Goal: Ask a question

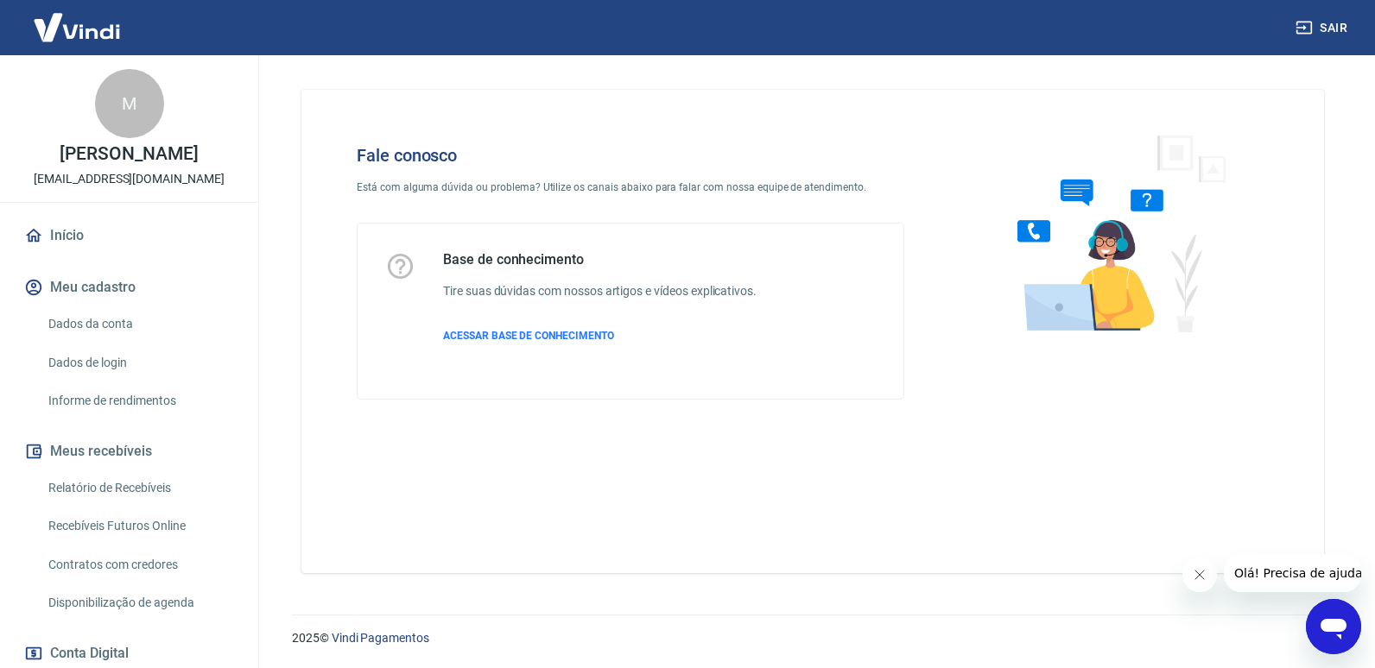
click at [1349, 622] on div "Abrir janela de mensagens" at bounding box center [1334, 627] width 52 height 52
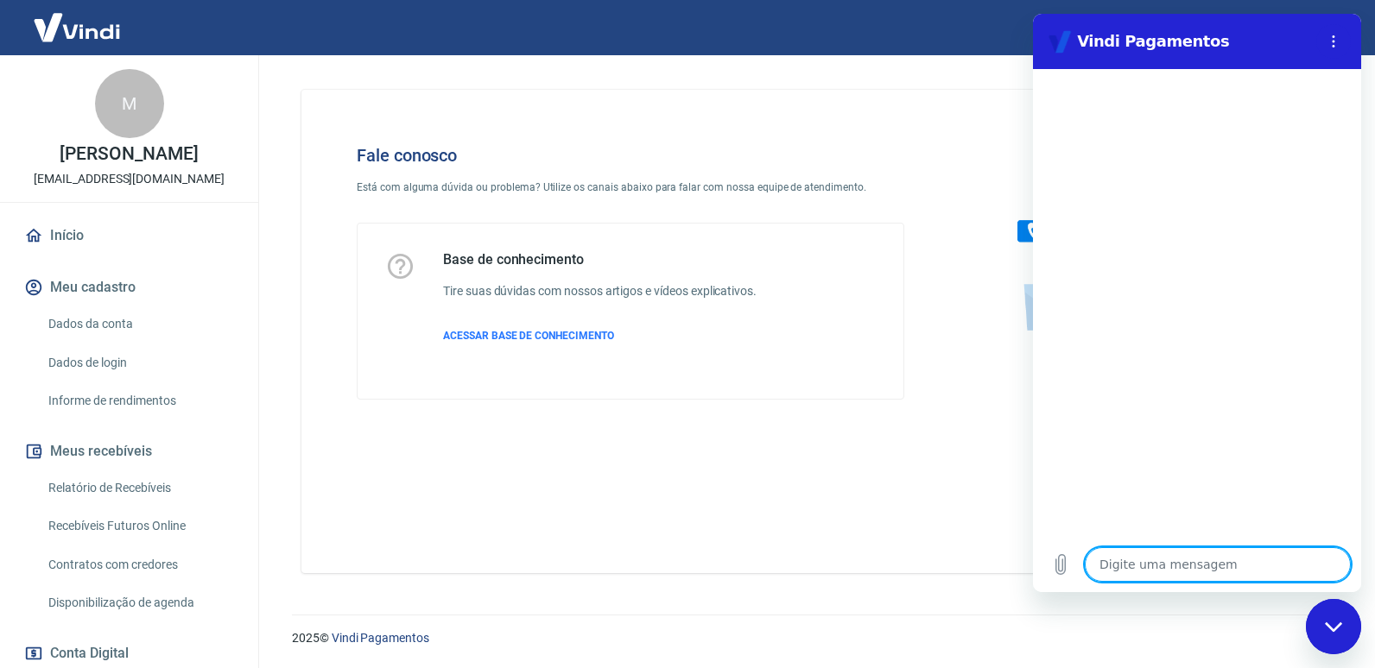
type textarea "O"
type textarea "x"
type textarea "Ol"
type textarea "x"
type textarea "Ola"
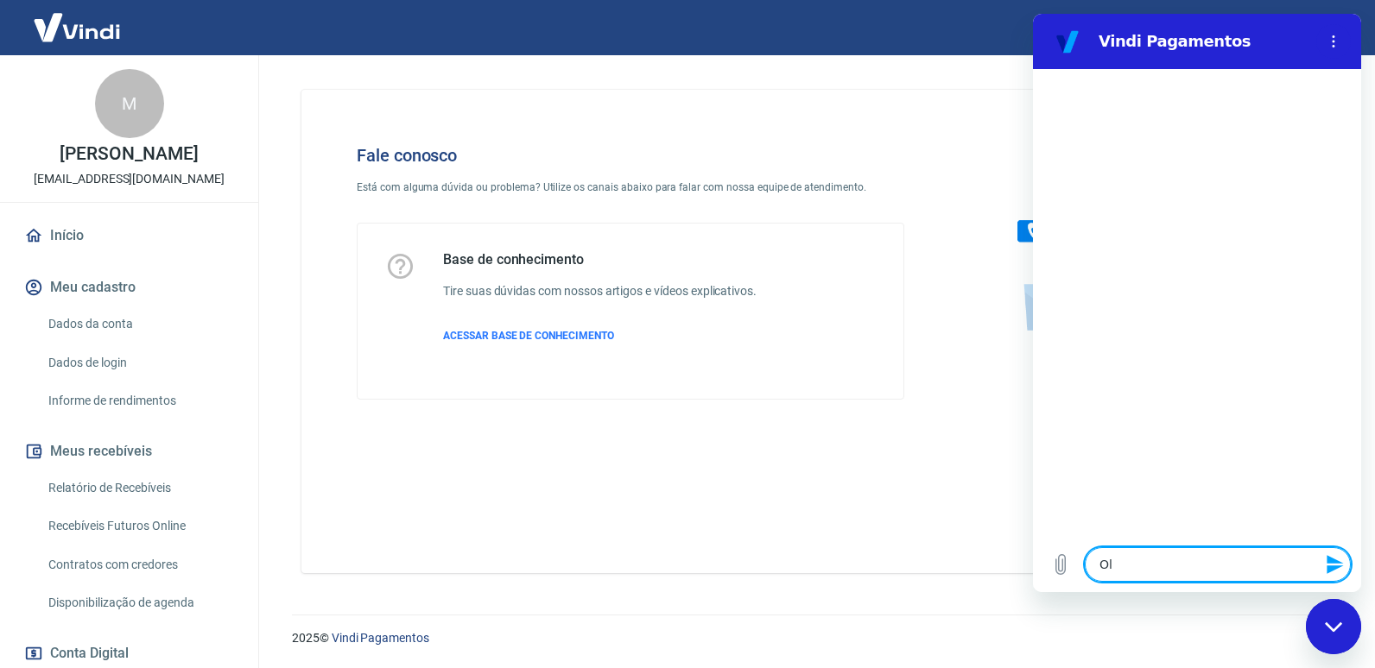
type textarea "x"
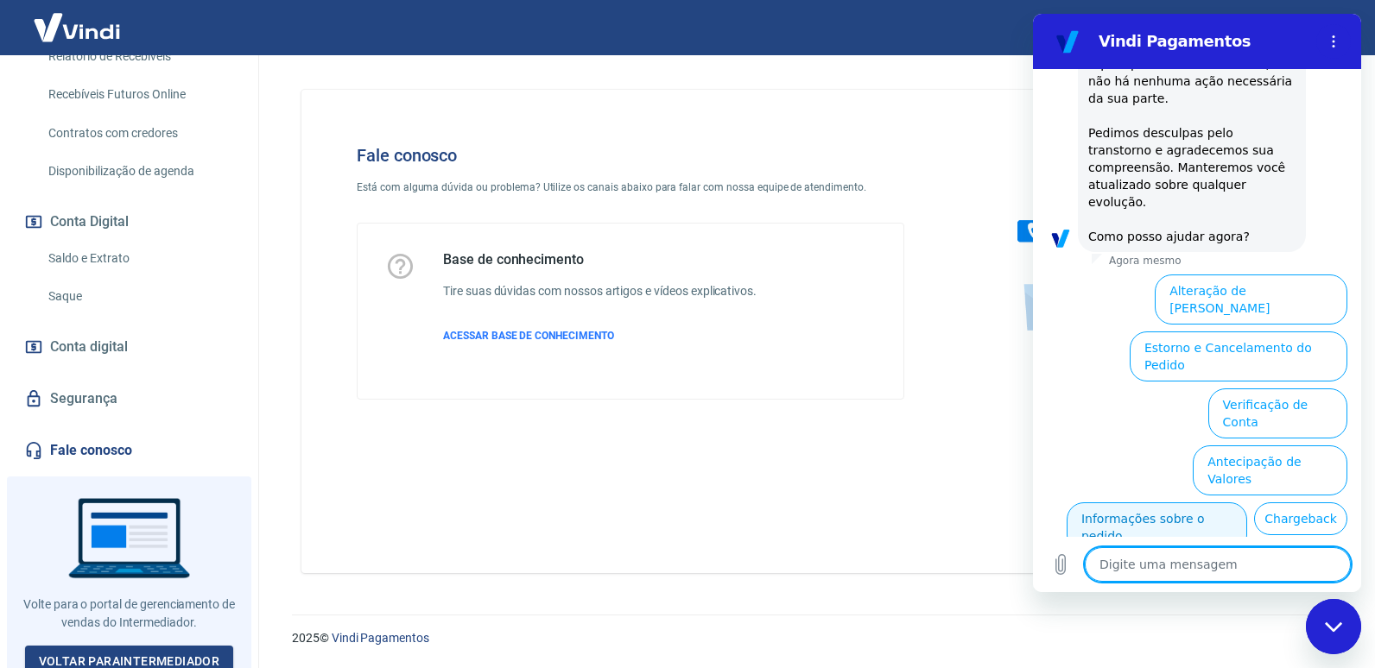
scroll to position [450, 0]
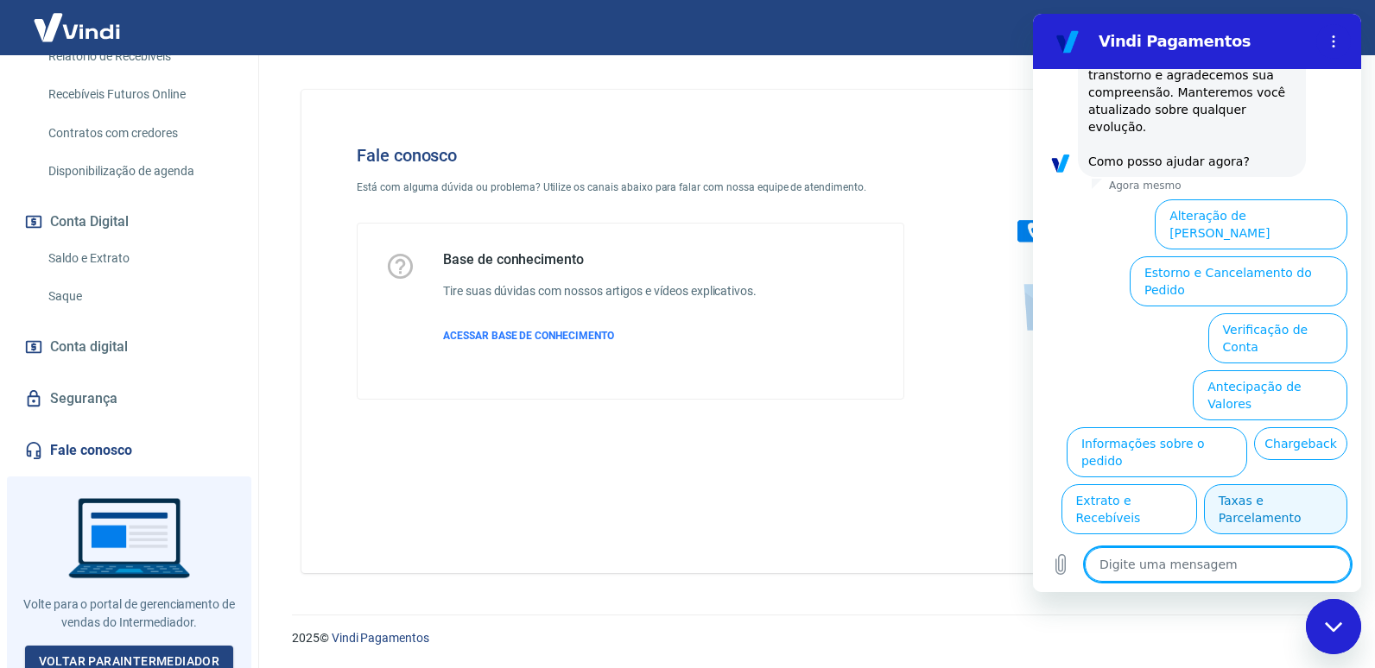
click at [1281, 485] on button "Taxas e Parcelamento" at bounding box center [1275, 510] width 143 height 50
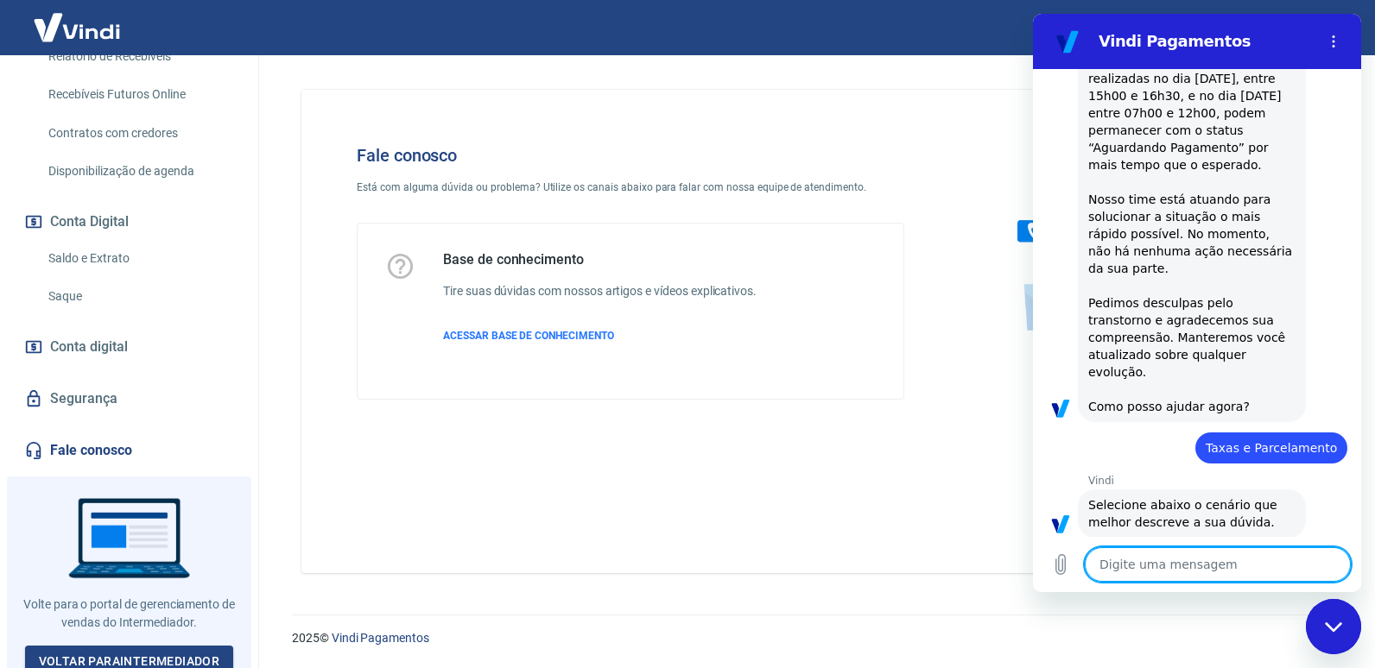
scroll to position [441, 0]
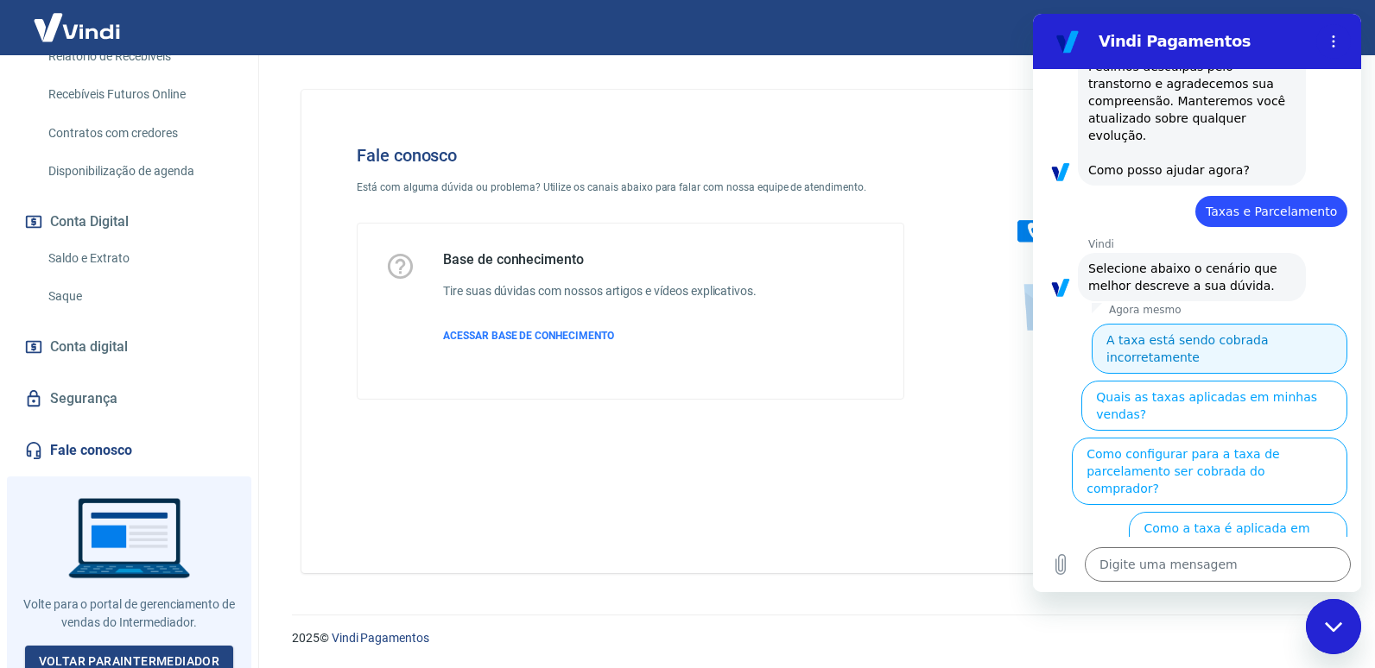
click at [1258, 324] on button "A taxa está sendo cobrada incorretamente" at bounding box center [1220, 349] width 256 height 50
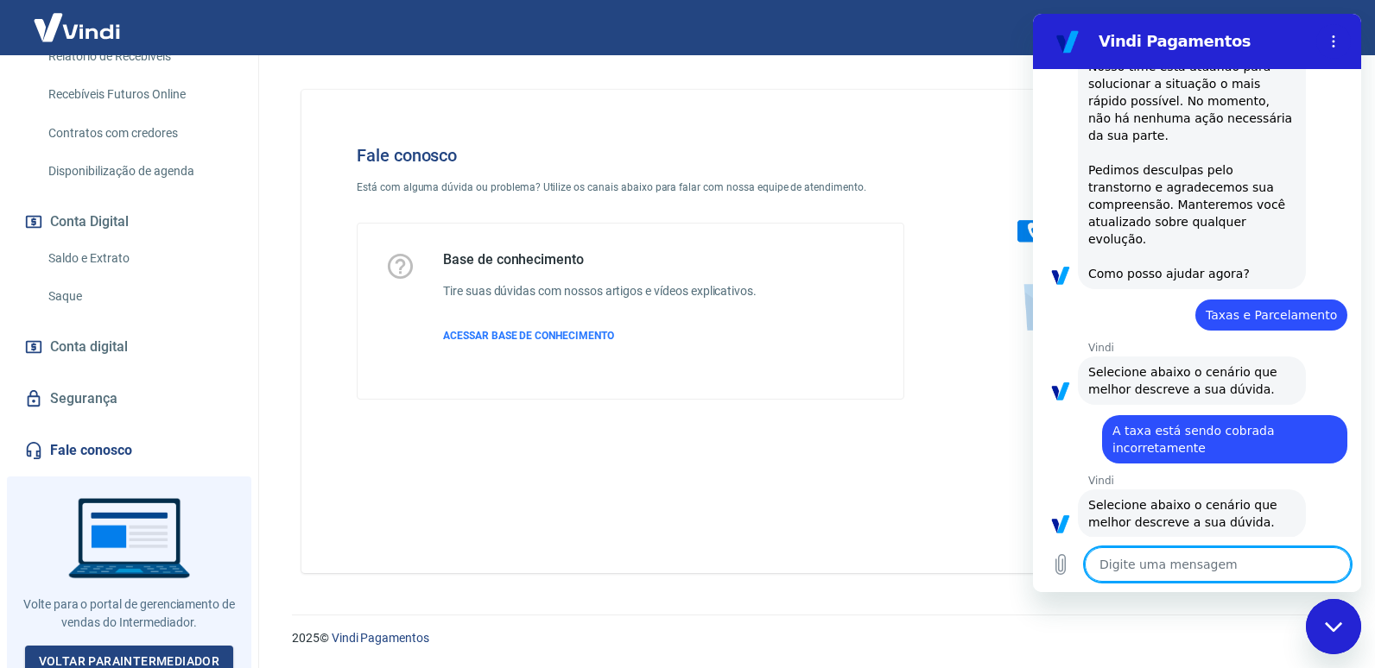
scroll to position [421, 0]
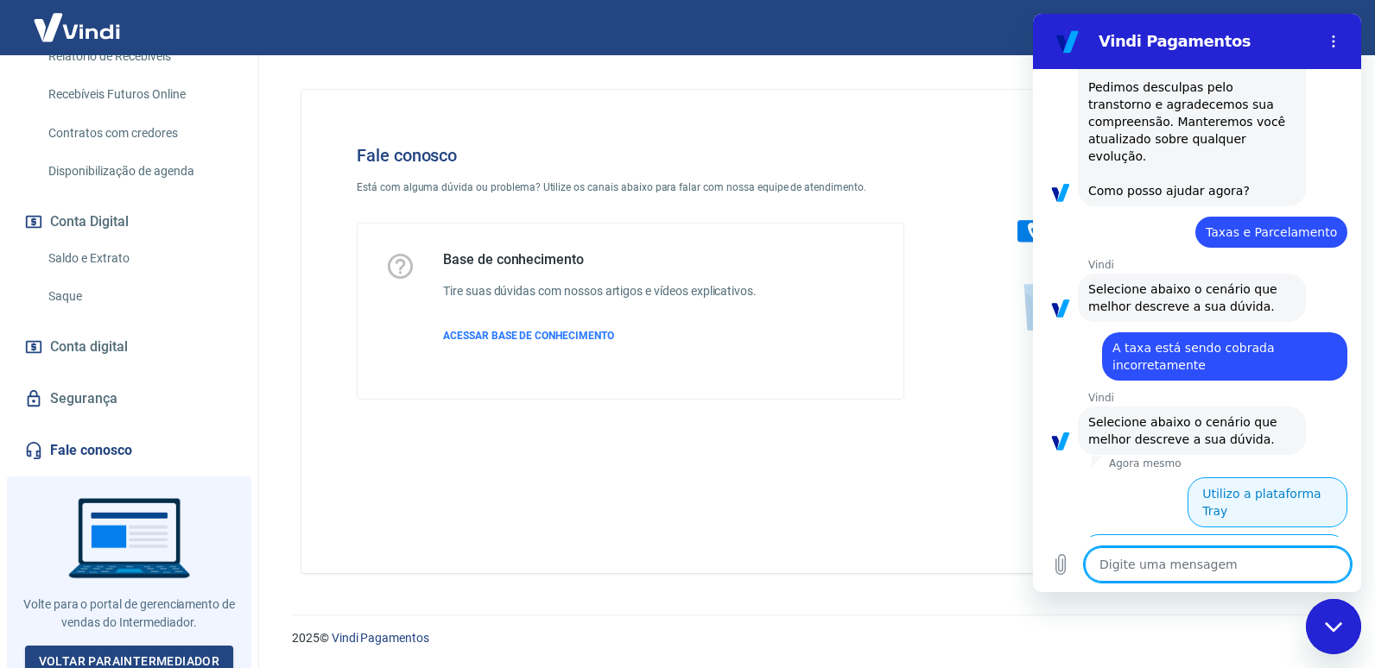
click at [1271, 478] on button "Utilizo a plataforma Tray" at bounding box center [1268, 503] width 160 height 50
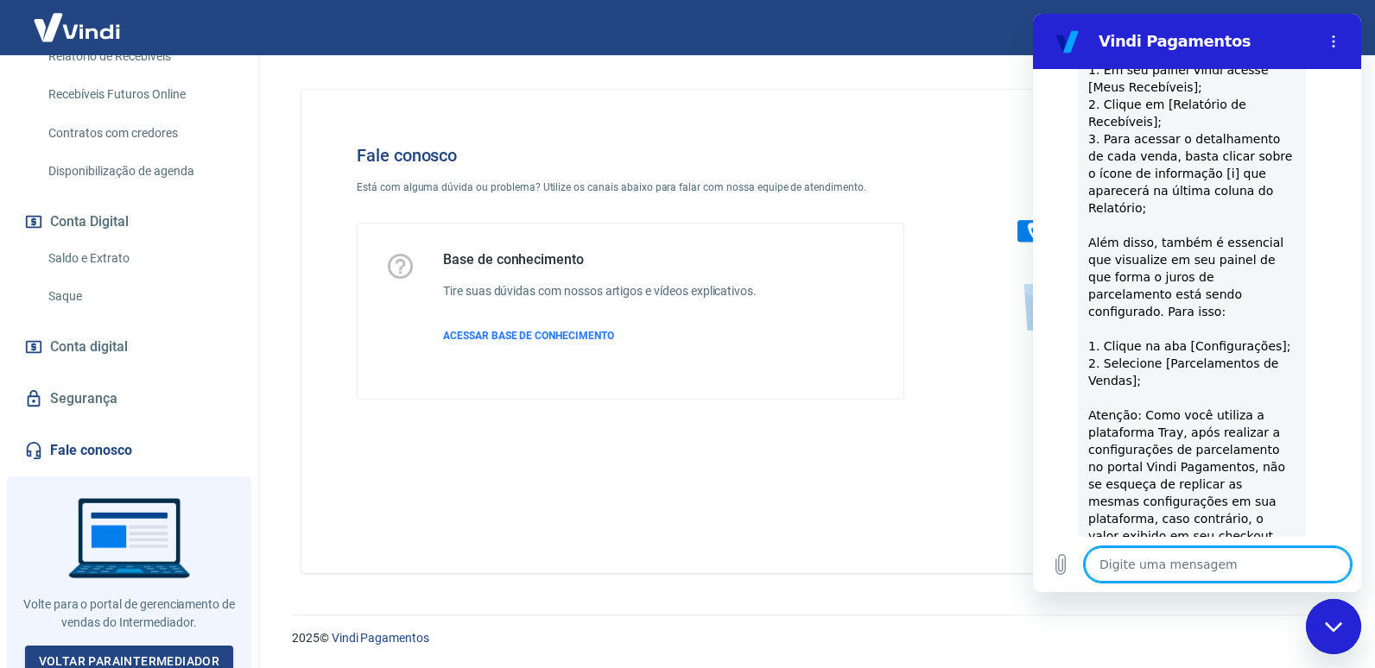
scroll to position [1543, 0]
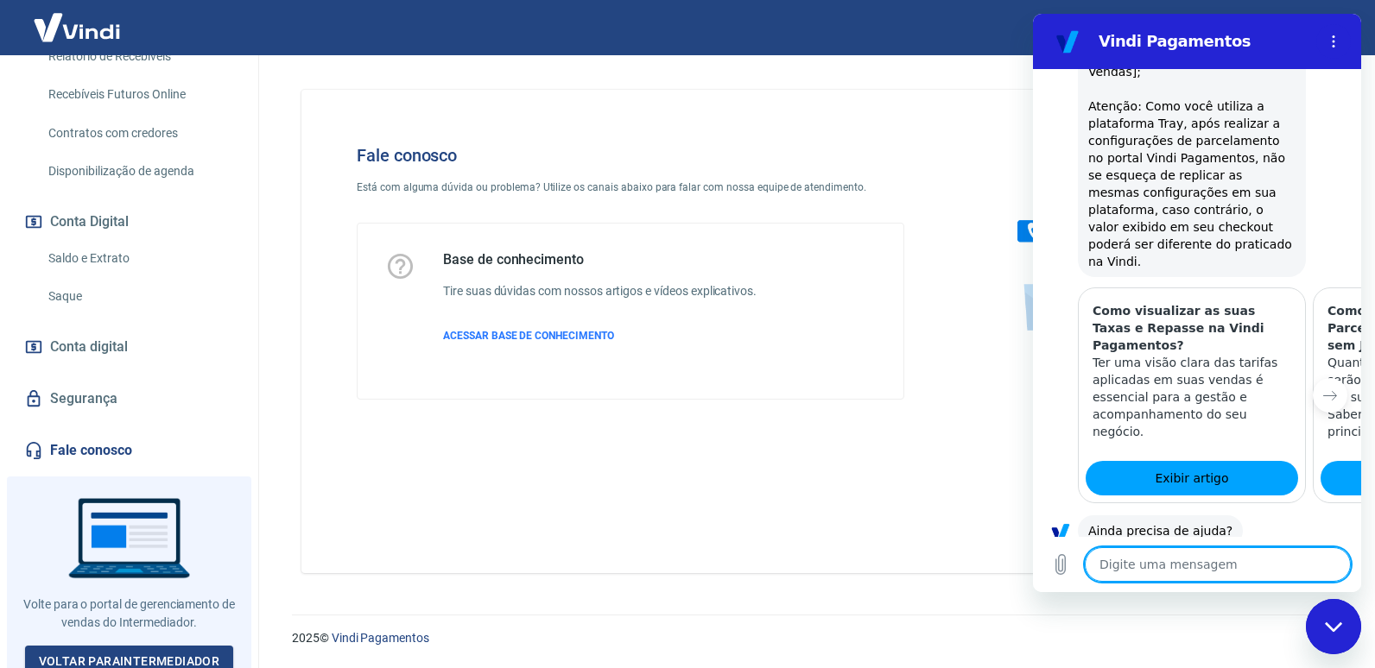
click at [1261, 569] on button "Sim" at bounding box center [1263, 585] width 50 height 33
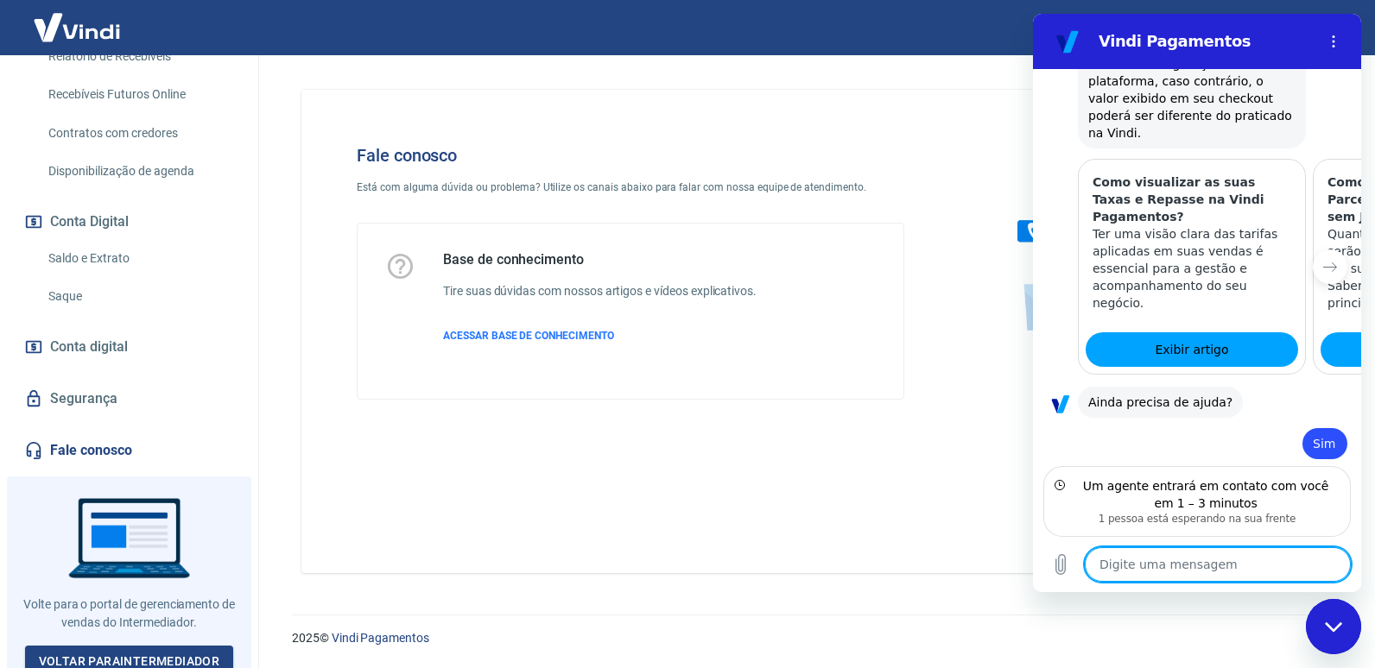
scroll to position [1683, 0]
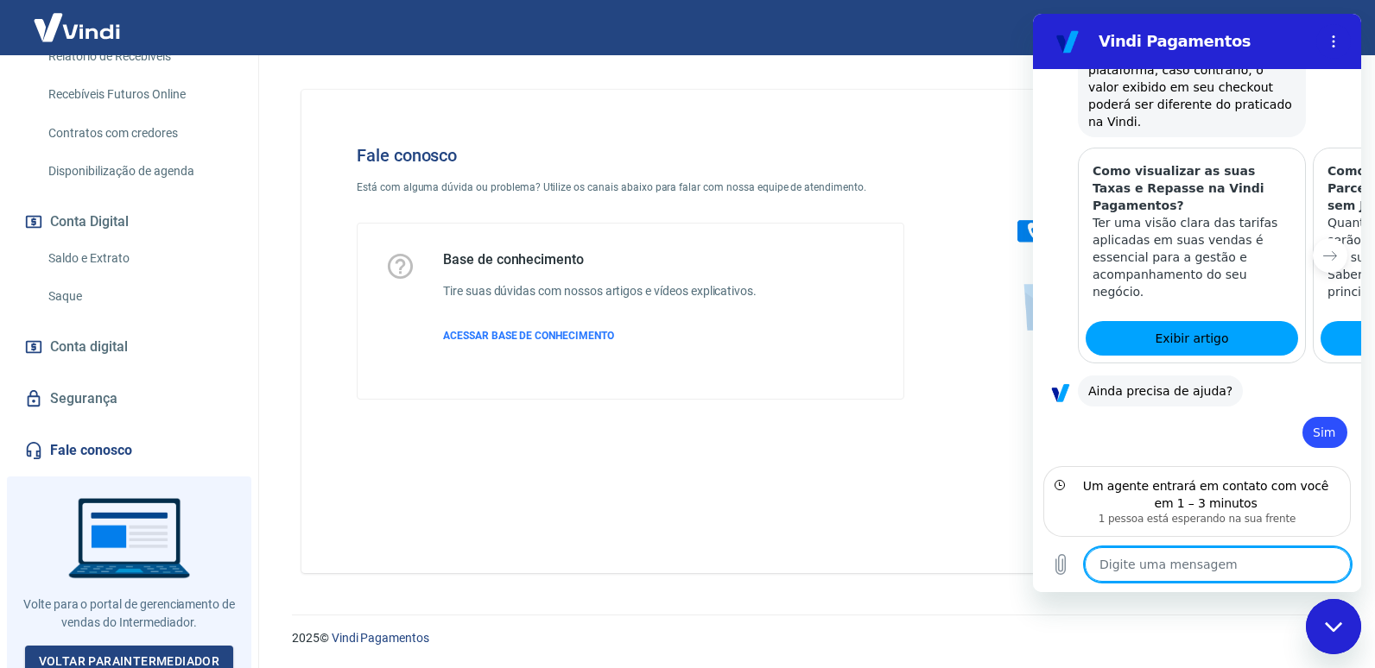
type textarea "x"
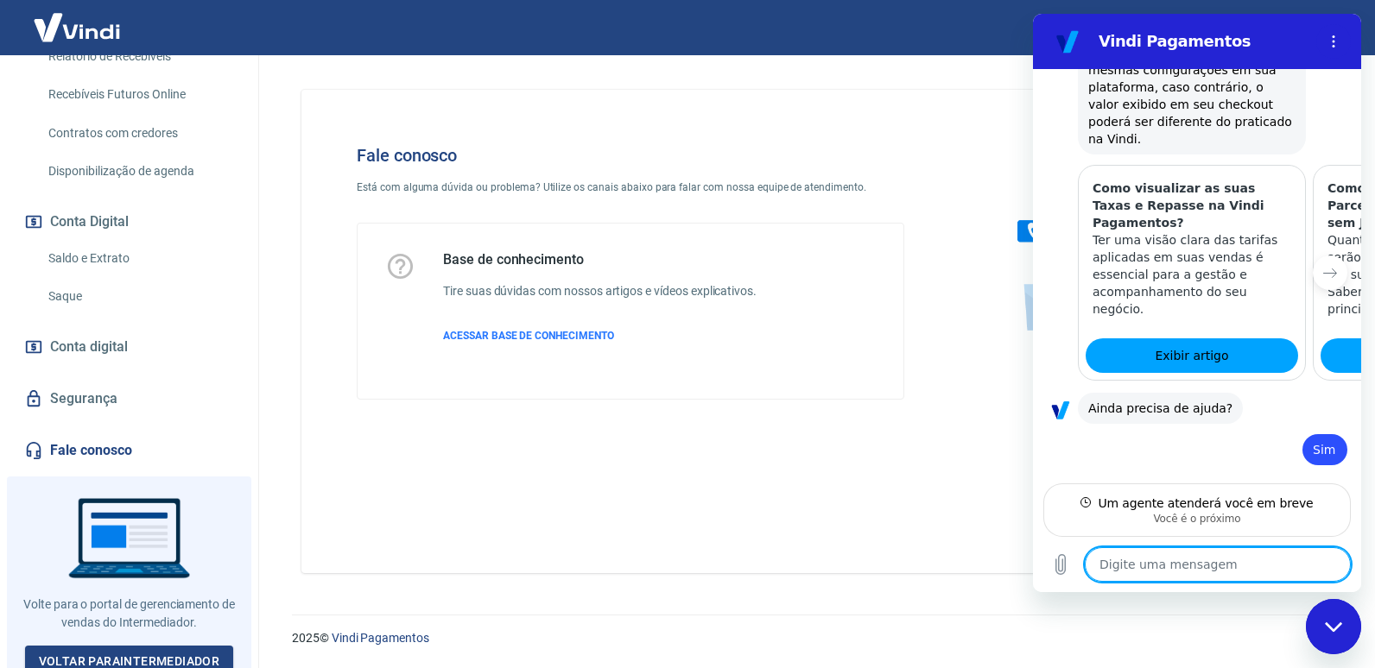
type textarea "E"
type textarea "x"
type textarea "Es"
type textarea "x"
type textarea "Est"
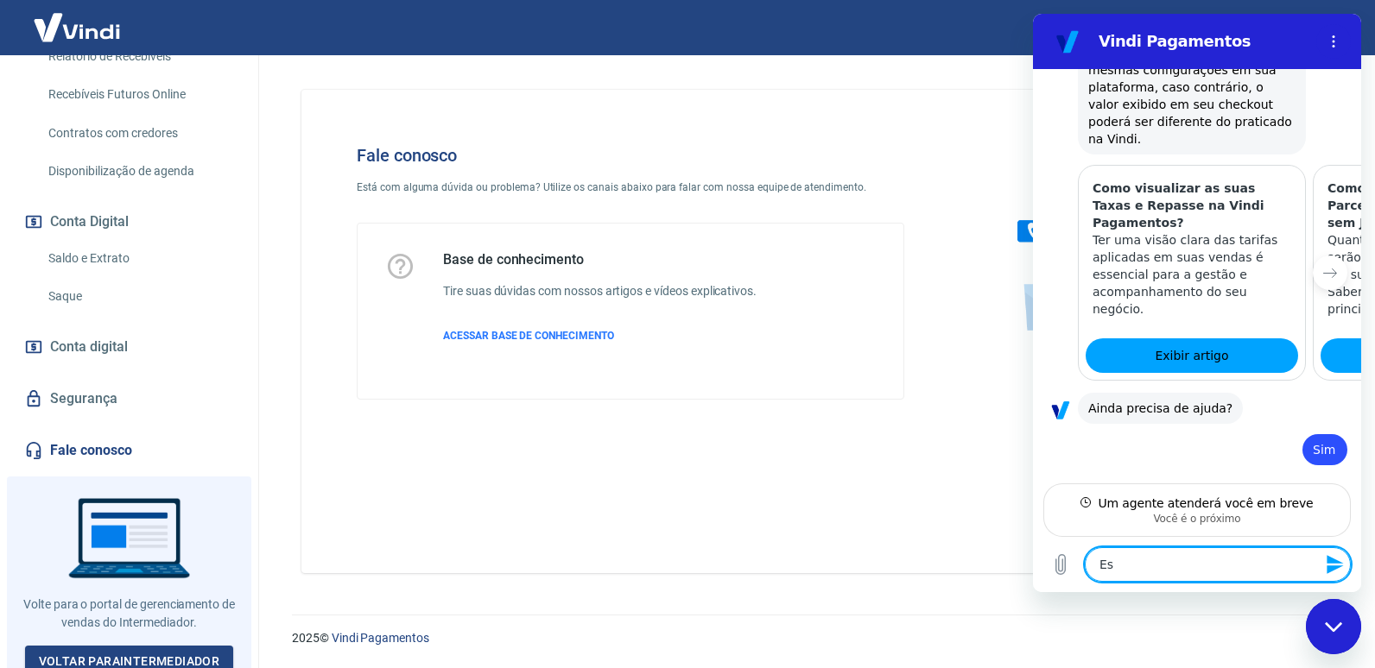
type textarea "x"
type textarea "Esto"
type textarea "x"
type textarea "Estou"
type textarea "x"
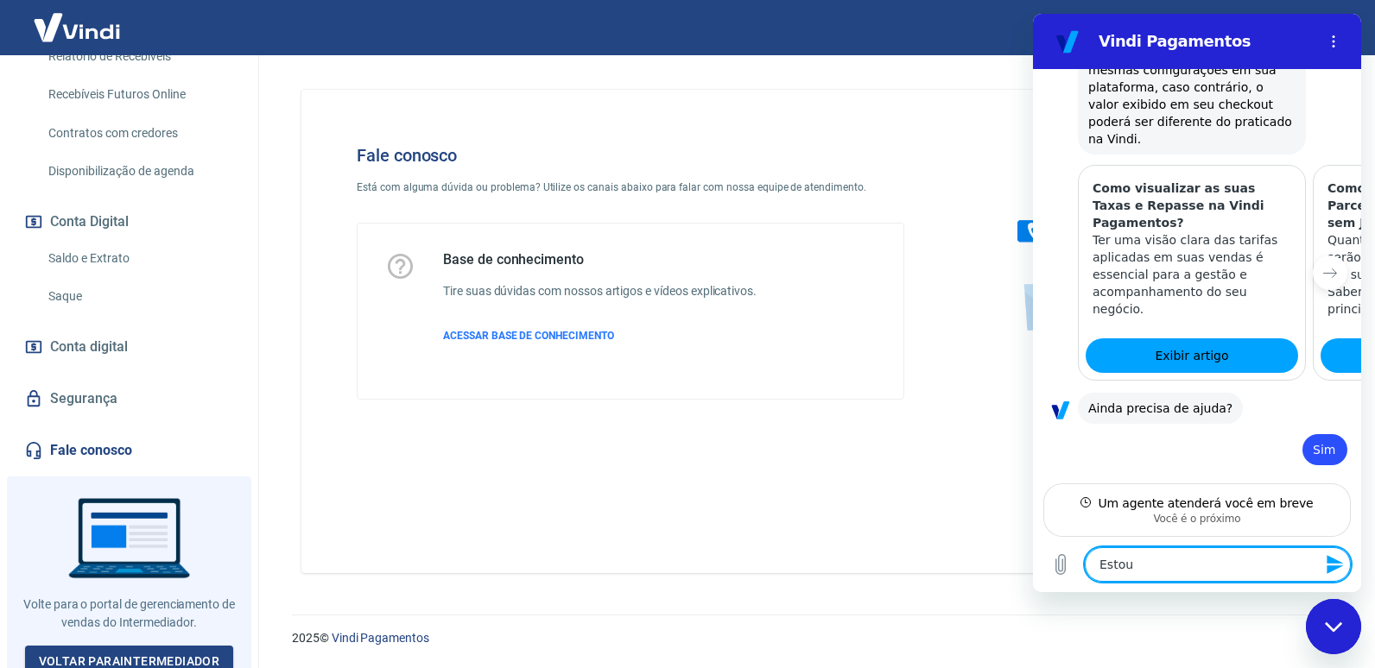
type textarea "Estou"
type textarea "x"
type textarea "Estou n"
type textarea "x"
type textarea "Estou no"
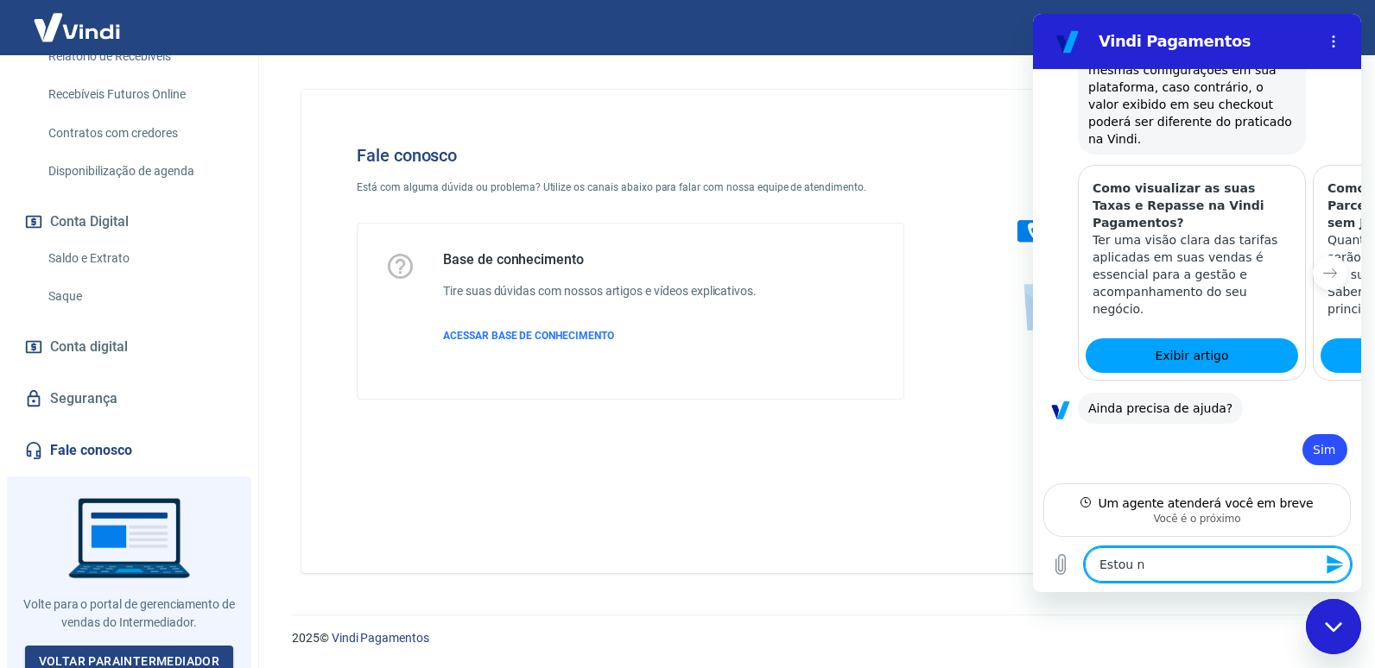
type textarea "x"
type textarea "Estou no"
type textarea "x"
type textarea "Estou no"
type textarea "x"
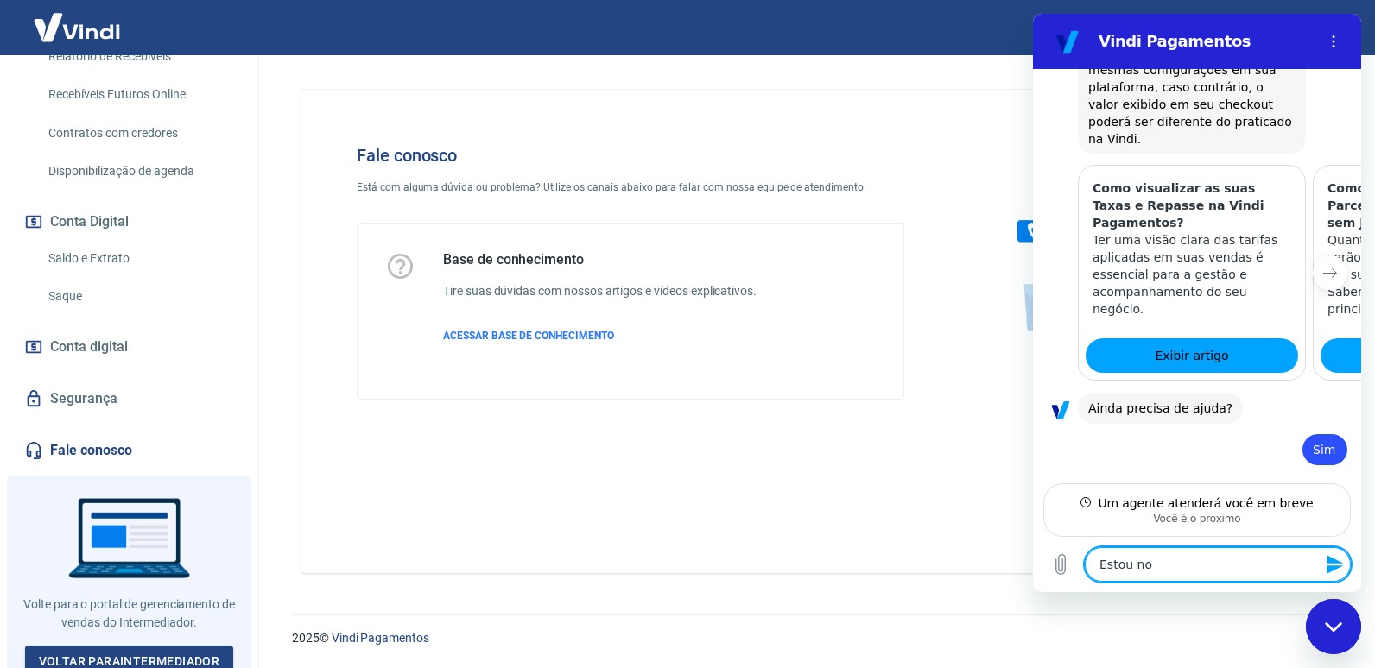
type textarea "Estou no"
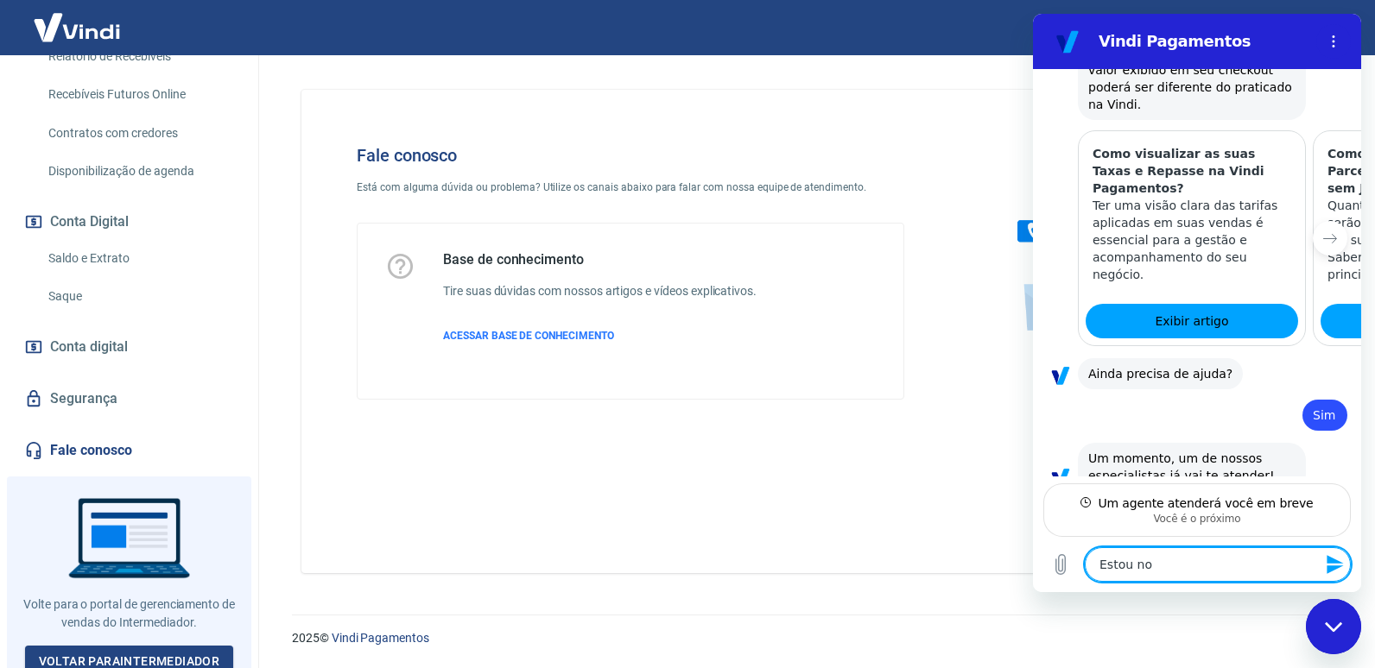
click at [1176, 569] on textarea "Estou no" at bounding box center [1218, 565] width 266 height 35
type textarea "x"
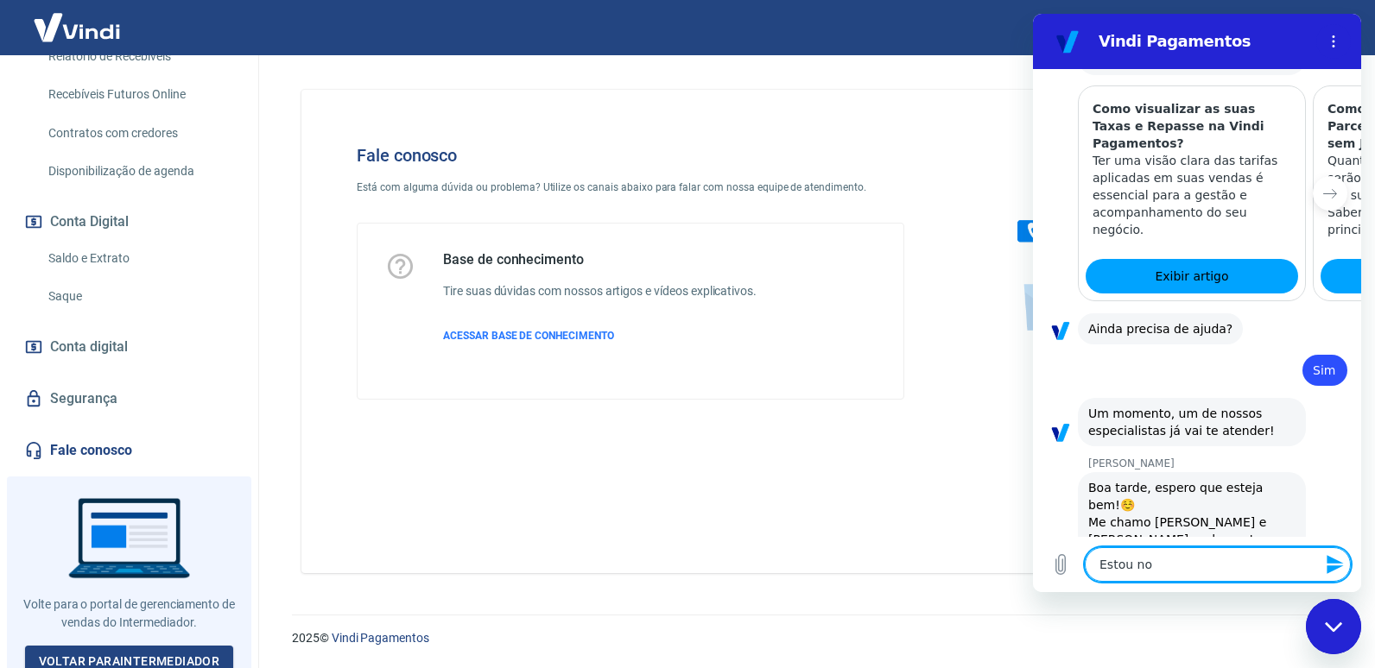
scroll to position [1749, 0]
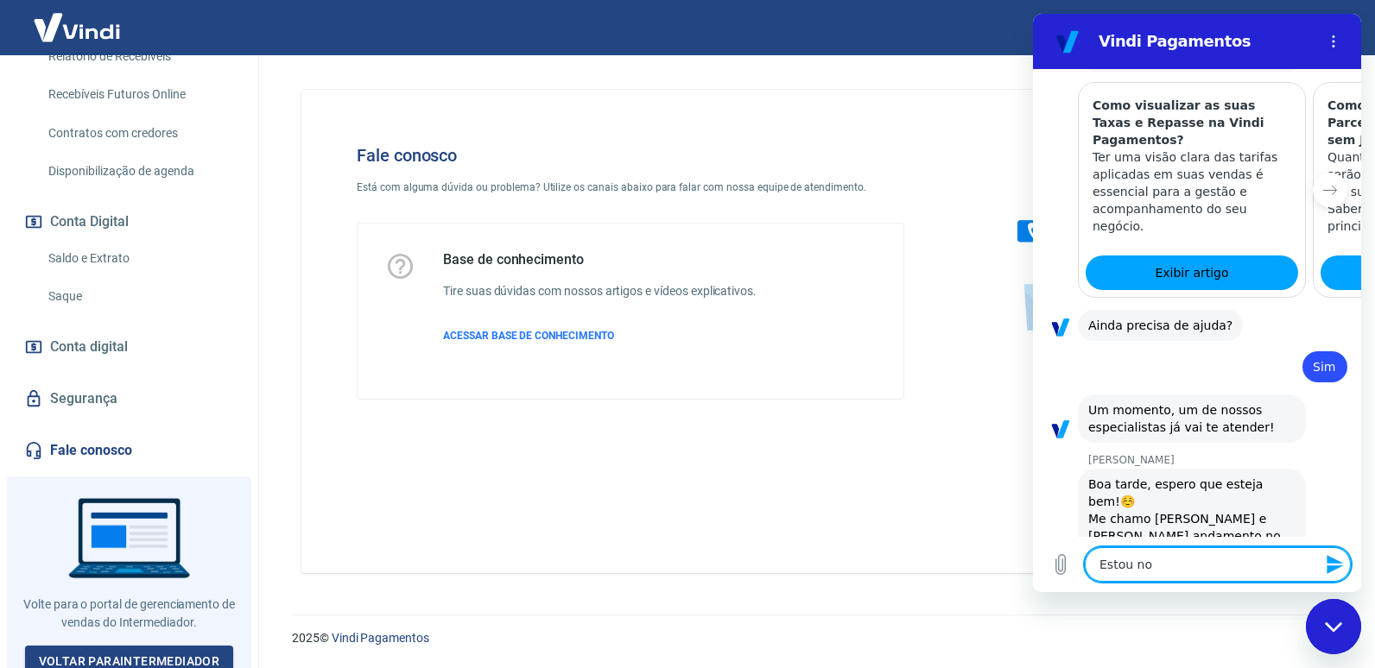
type textarea "Estou n"
type textarea "x"
type textarea "Estou"
type textarea "x"
type textarea "Estou"
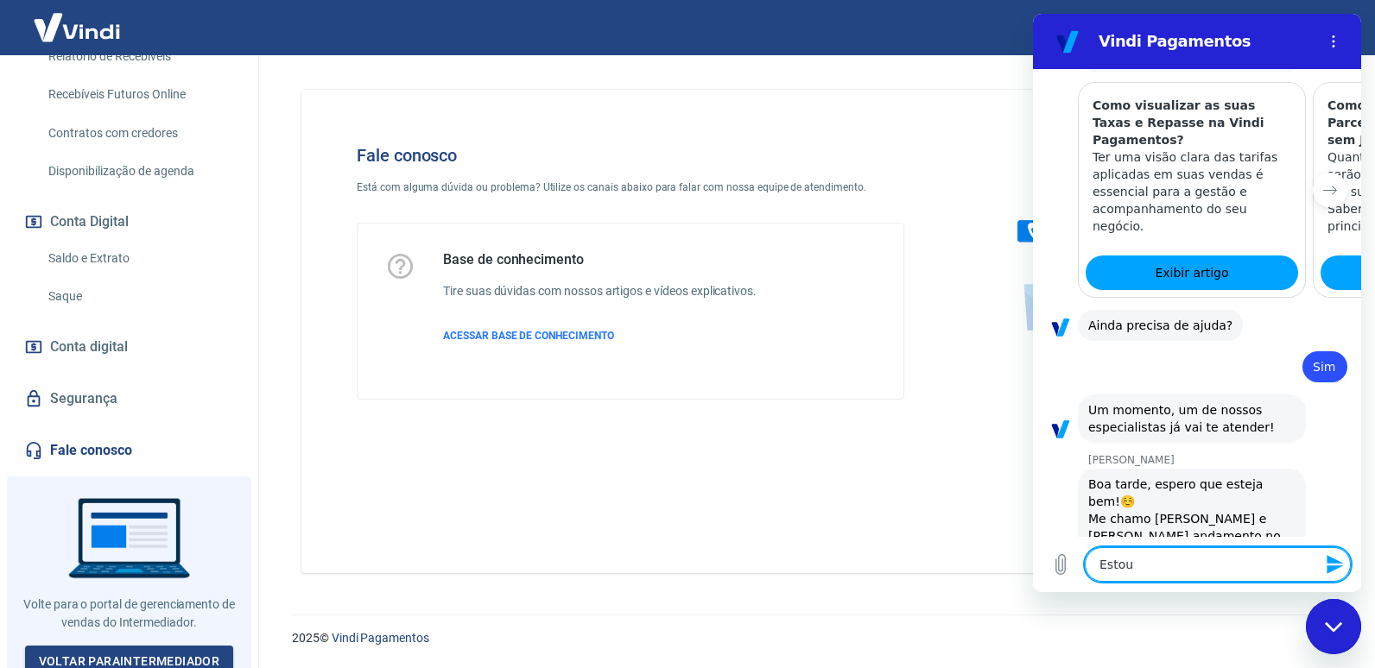
type textarea "x"
type textarea "Esto"
type textarea "x"
type textarea "Est"
type textarea "x"
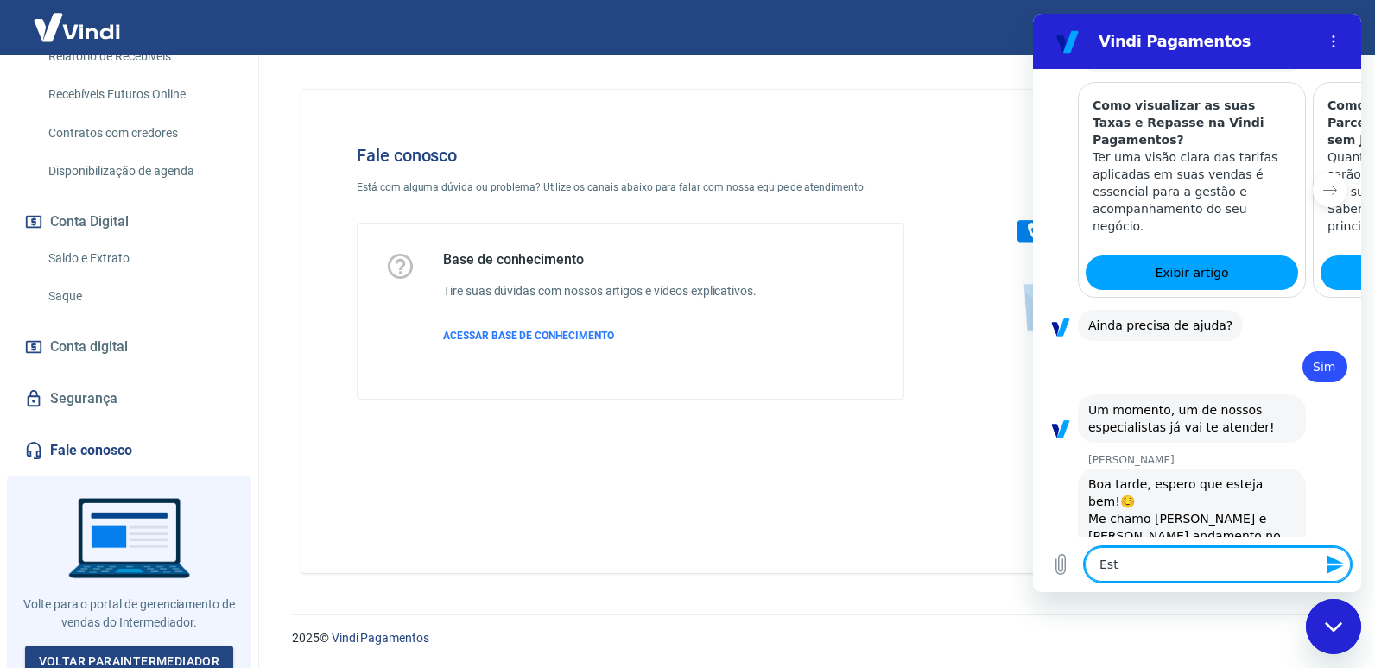
type textarea "Es"
type textarea "x"
type textarea "E"
type textarea "x"
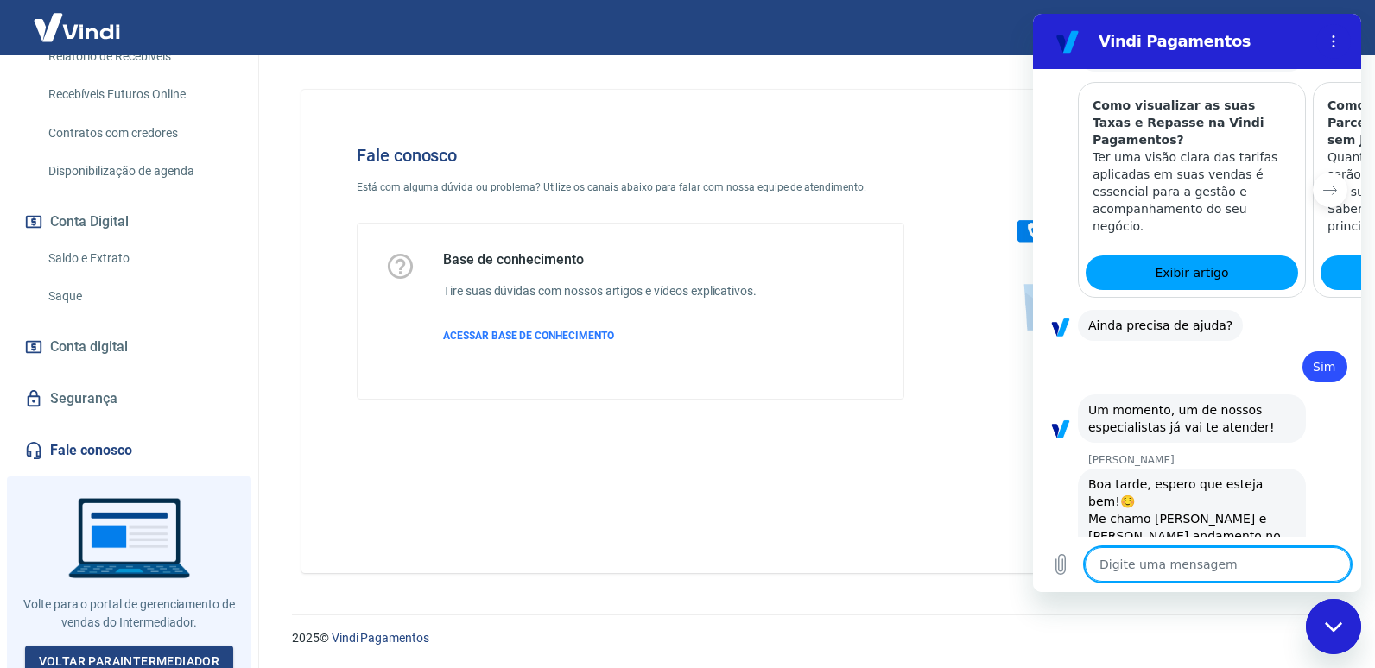
type textarea "O"
type textarea "x"
type textarea "Ol"
type textarea "x"
type textarea "Ola"
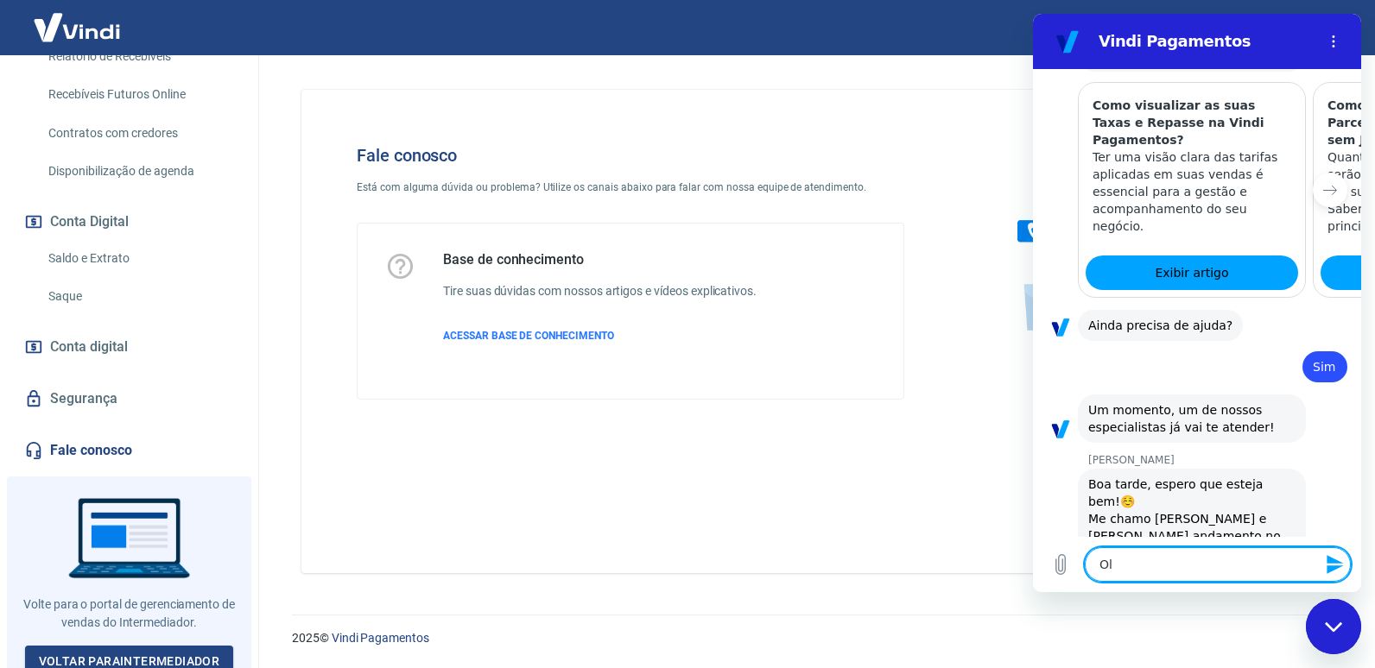
type textarea "x"
type textarea "Ola"
type textarea "x"
type textarea "Ola v"
type textarea "x"
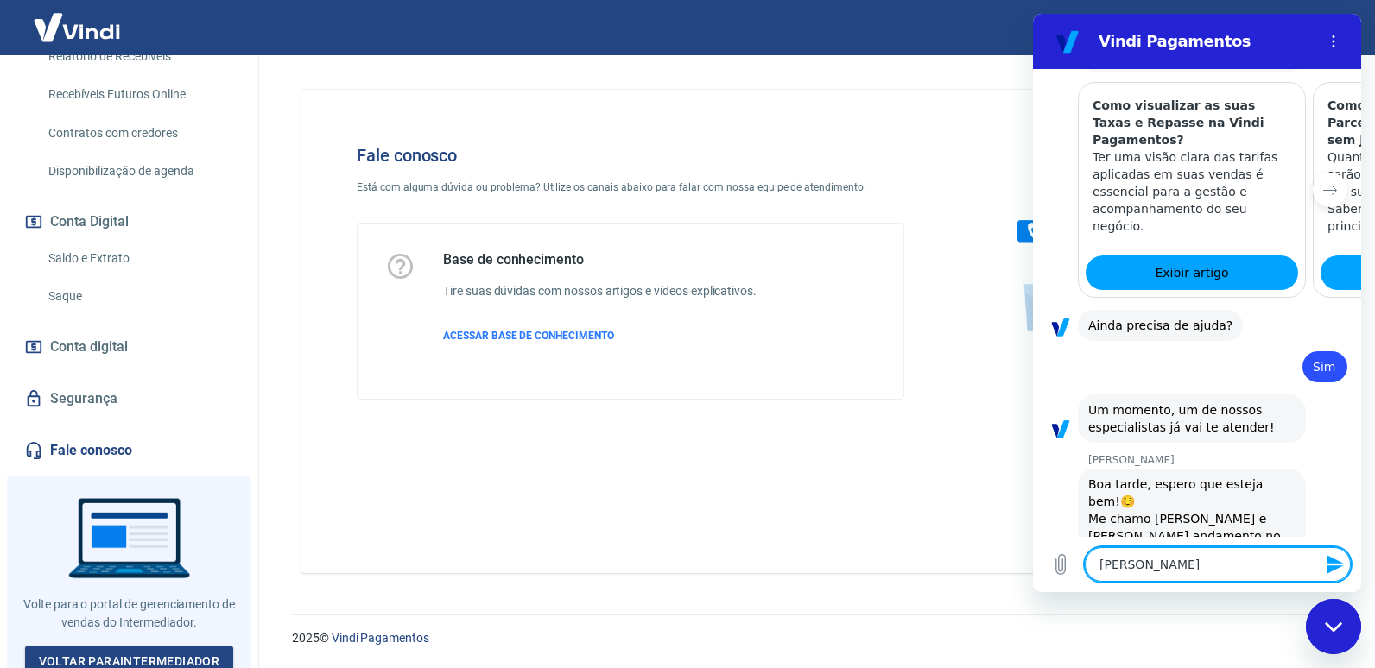
type textarea "Ola vc"
type textarea "x"
type textarea "Ola vc"
type textarea "x"
type textarea "Ola vc f"
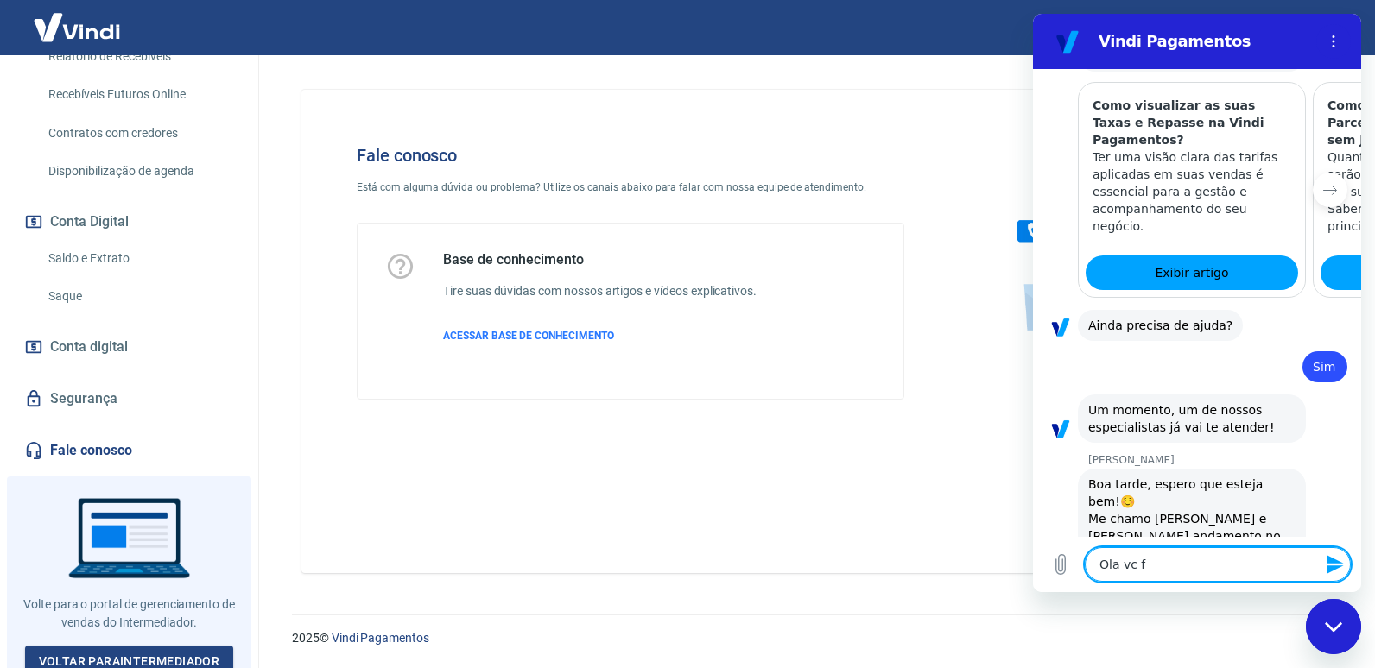
type textarea "x"
type textarea "Ola vc fa"
type textarea "x"
type textarea "Ola vc fal"
type textarea "x"
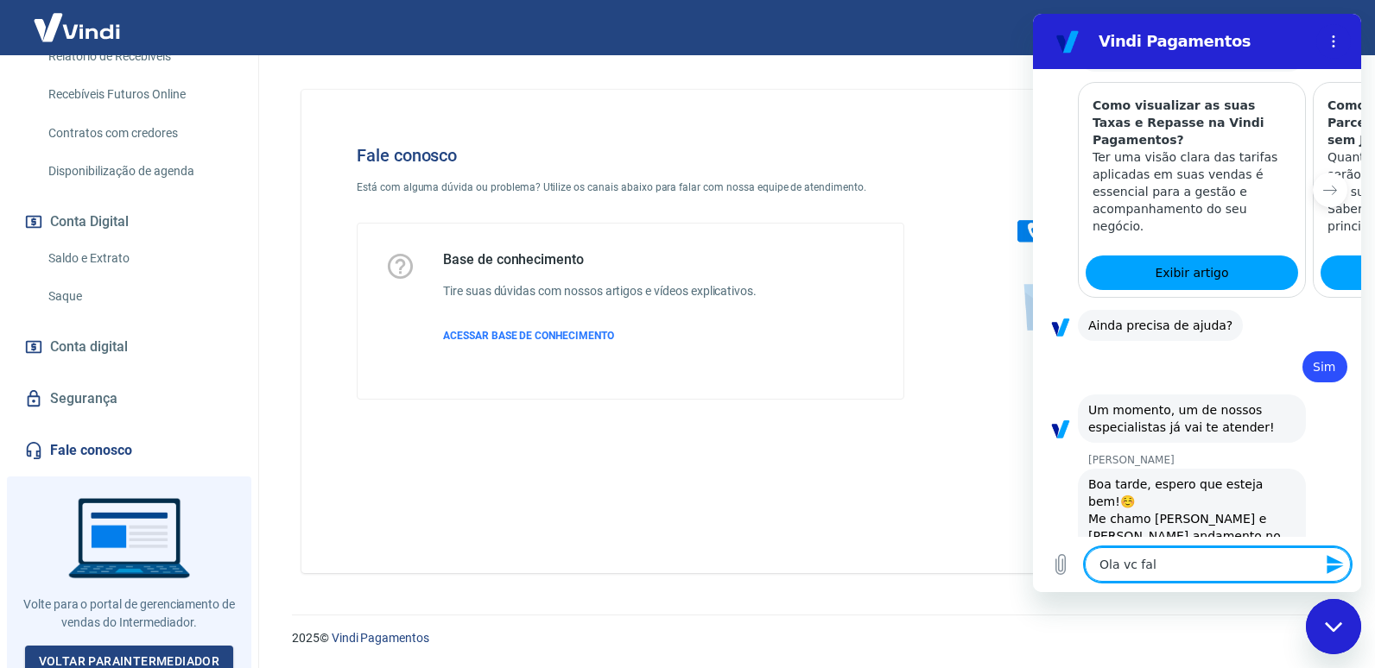
type textarea "Ola vc fala"
type textarea "x"
type textarea "Ola vc fala"
type textarea "x"
type textarea "Ola vc fala c"
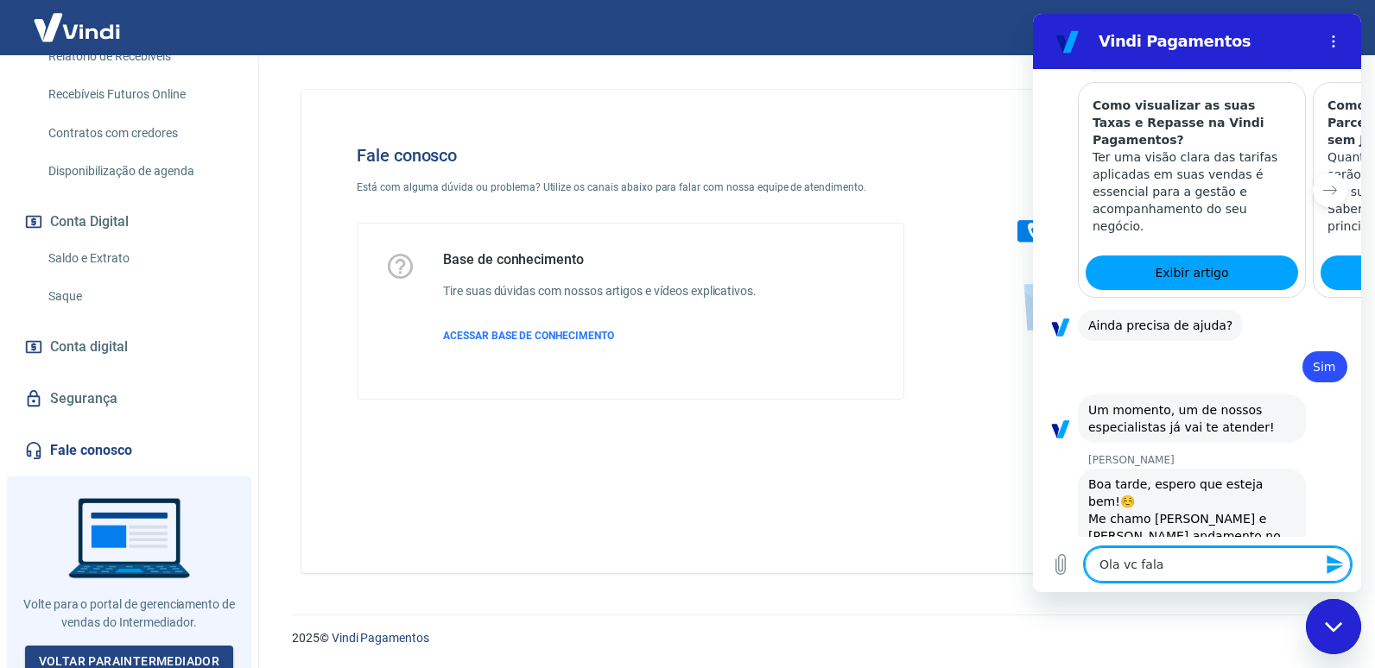
type textarea "x"
type textarea "Ola vc fala co"
type textarea "x"
type textarea "Ola vc fala com"
type textarea "x"
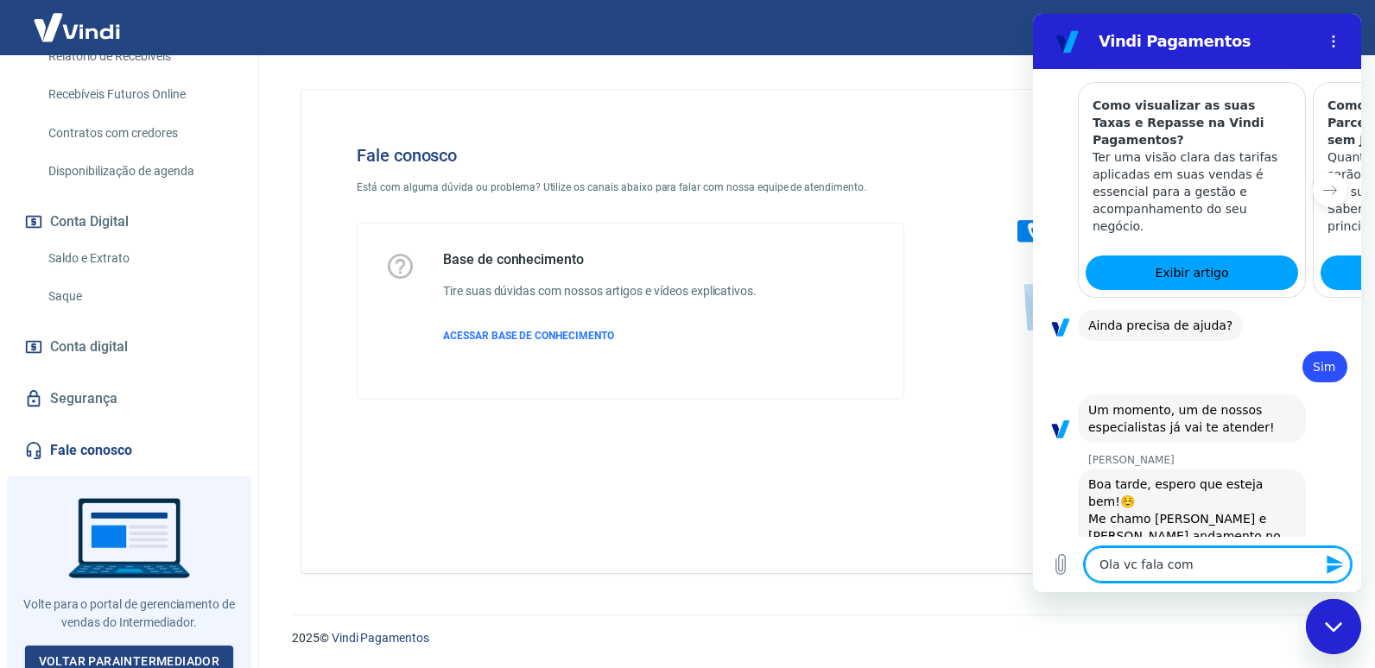
type textarea "Ola vc fala com"
type textarea "x"
type textarea "Ola vc fala com o"
type textarea "x"
type textarea "Ola vc fala com o"
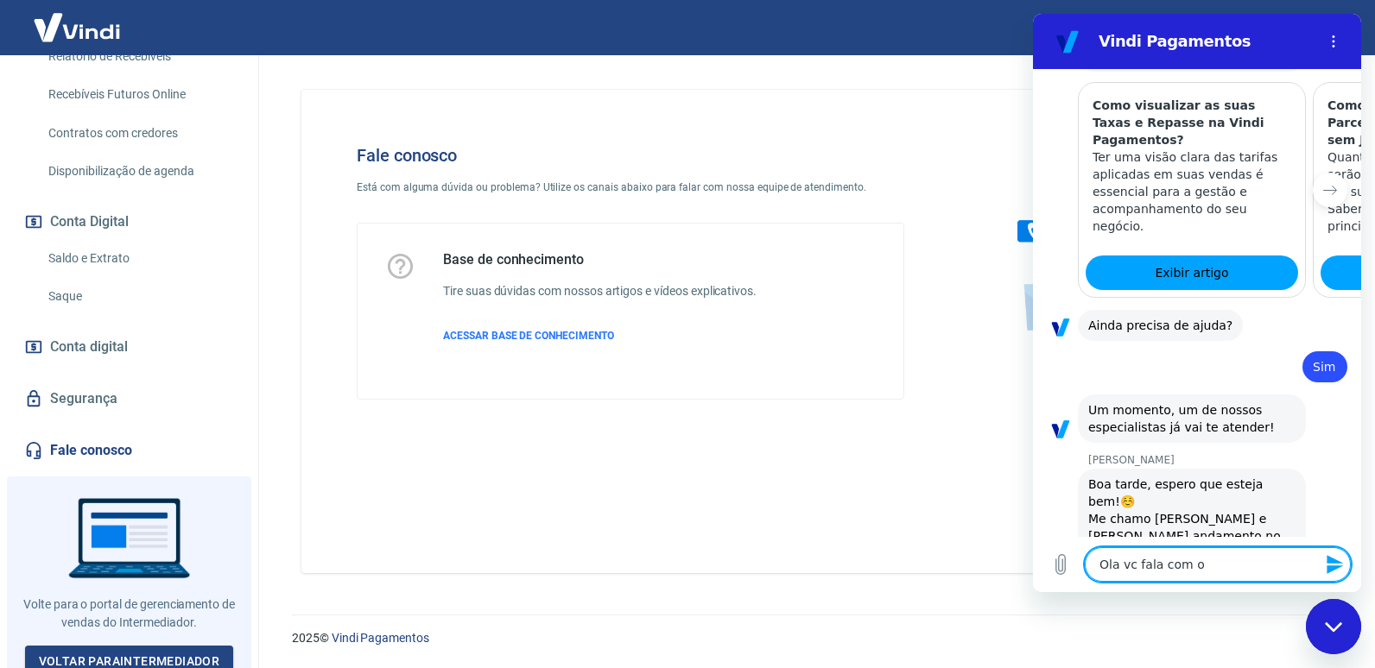
type textarea "x"
type textarea "Ola vc fala com o M"
type textarea "x"
type textarea "Ola vc fala com o Mu"
type textarea "x"
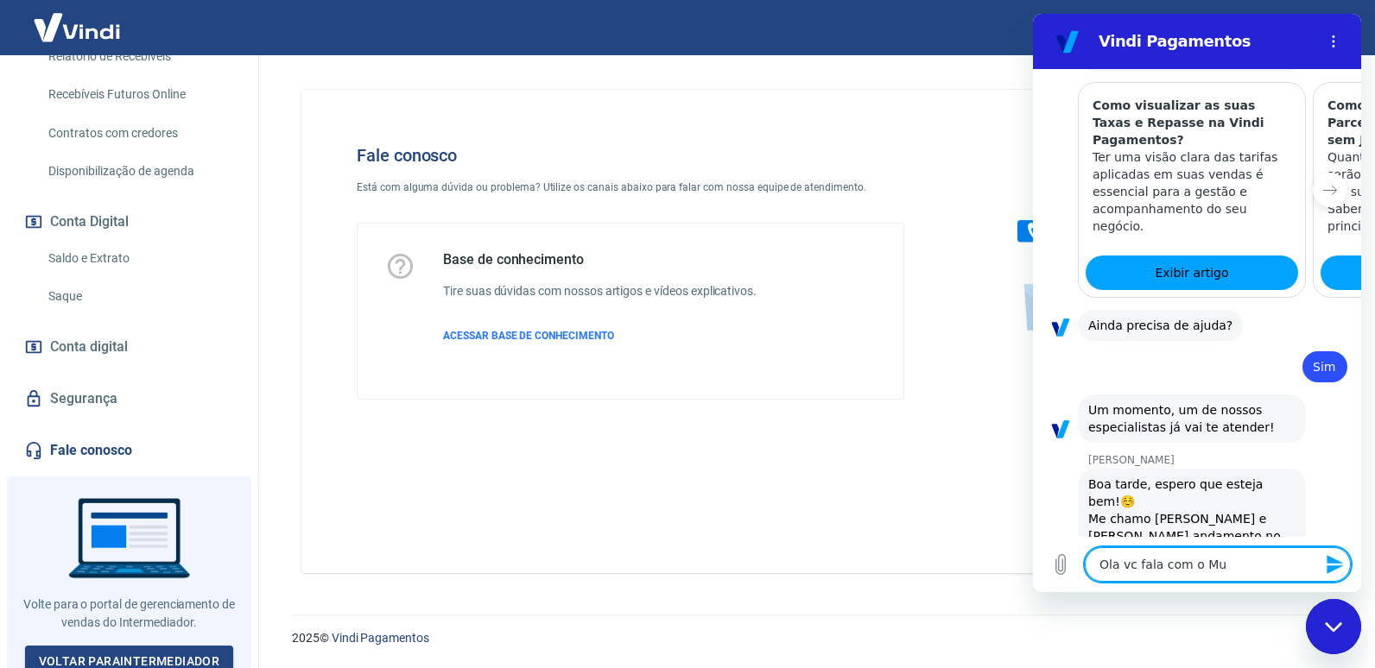
type textarea "Ola vc fala com o Mur"
type textarea "x"
type textarea "Ola vc fala com o Muri"
type textarea "x"
type textarea "Ola vc fala com o Muril"
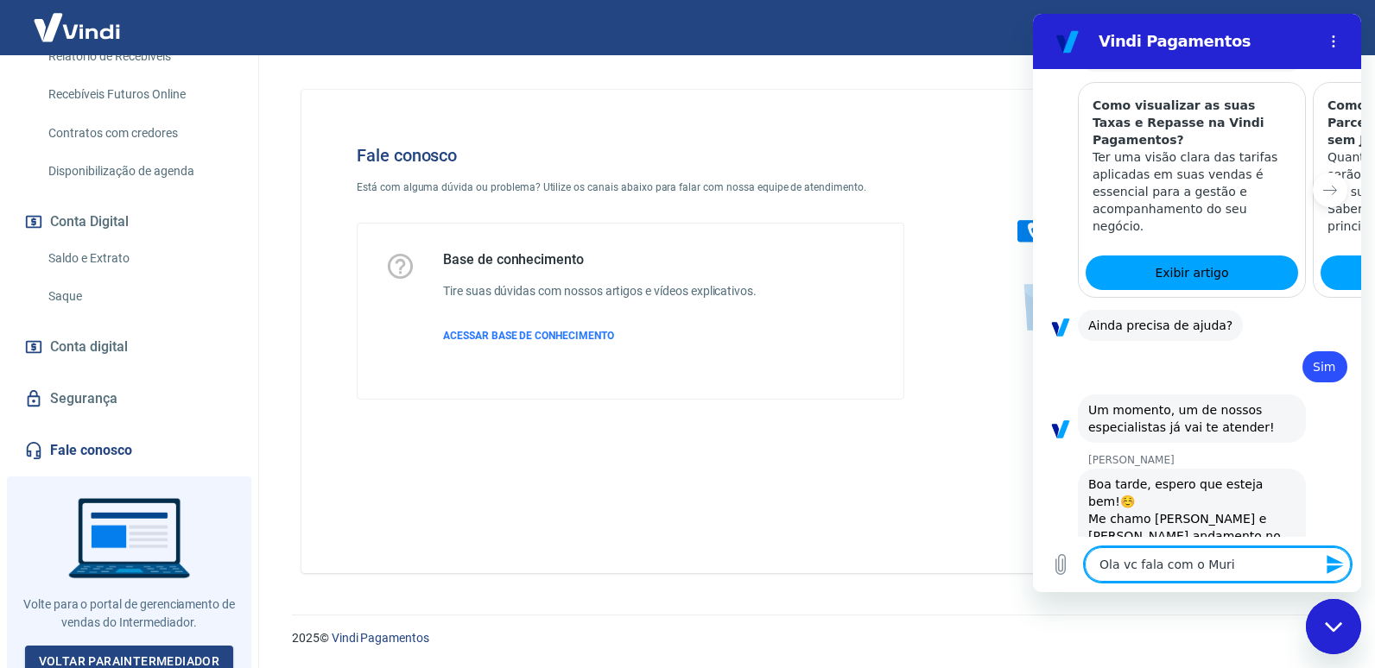
type textarea "x"
type textarea "Ola vc fala com o Murilo"
type textarea "x"
type textarea "Ola vc fala com o Murilo"
type textarea "x"
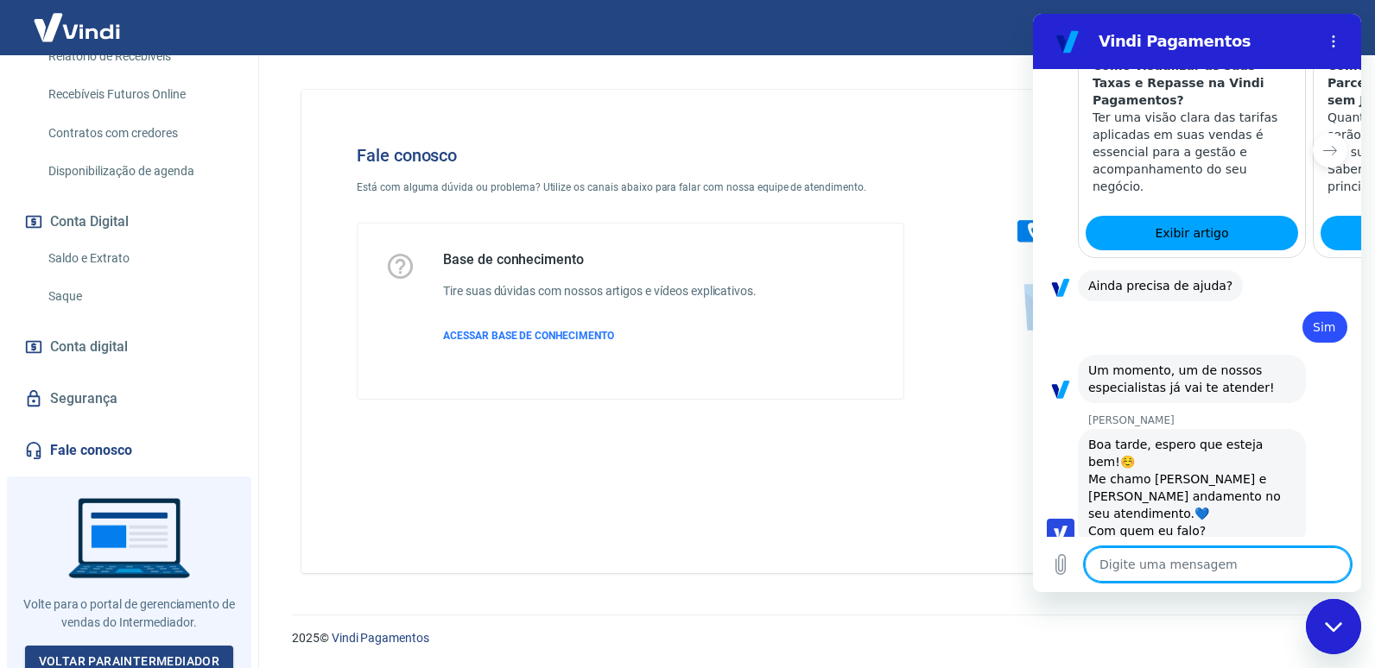
type textarea "x"
type textarea "e"
type textarea "x"
type textarea "es"
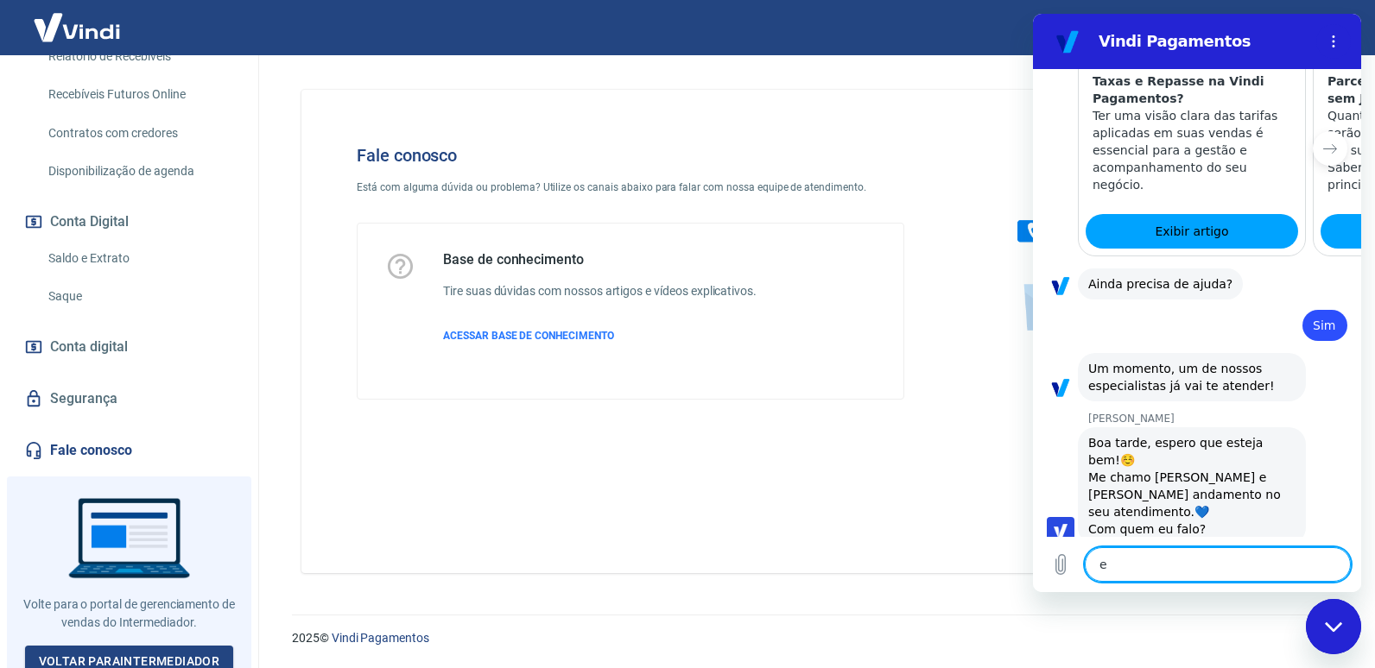
type textarea "x"
type textarea "est"
type textarea "x"
type textarea "esta"
type textarea "x"
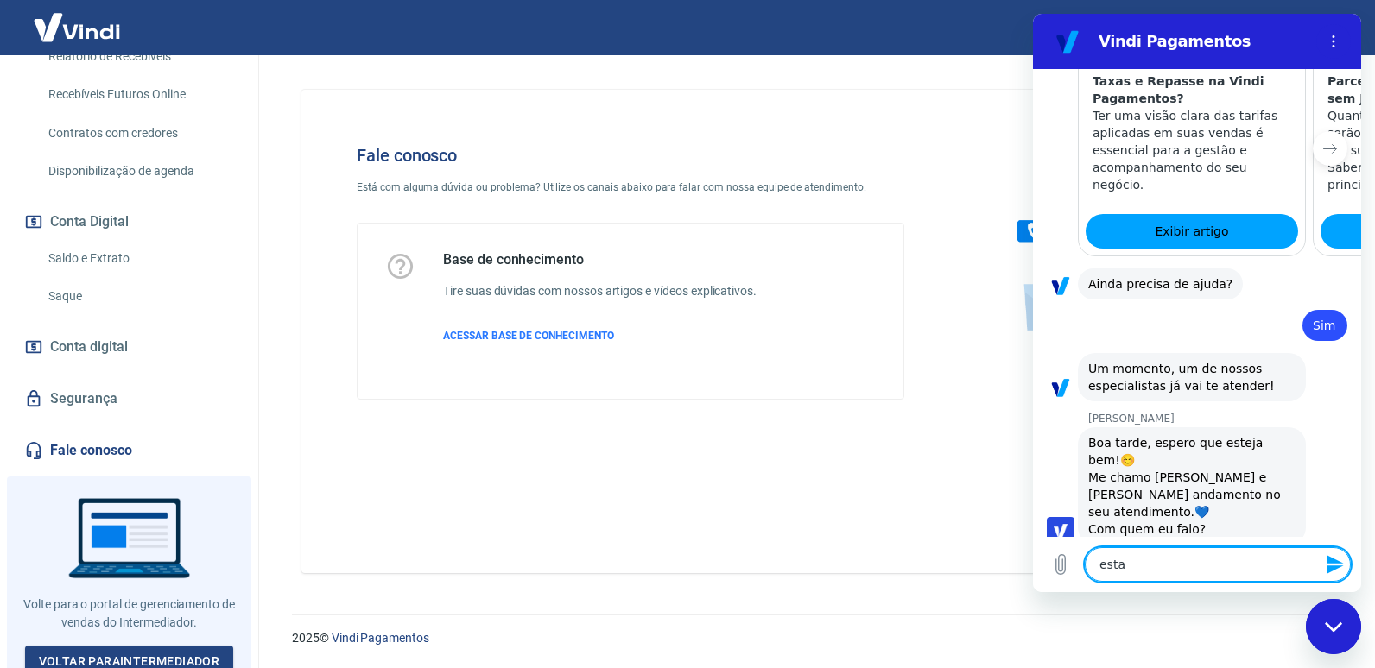
type textarea "estam"
type textarea "x"
type textarea "estamo"
type textarea "x"
type textarea "estamos"
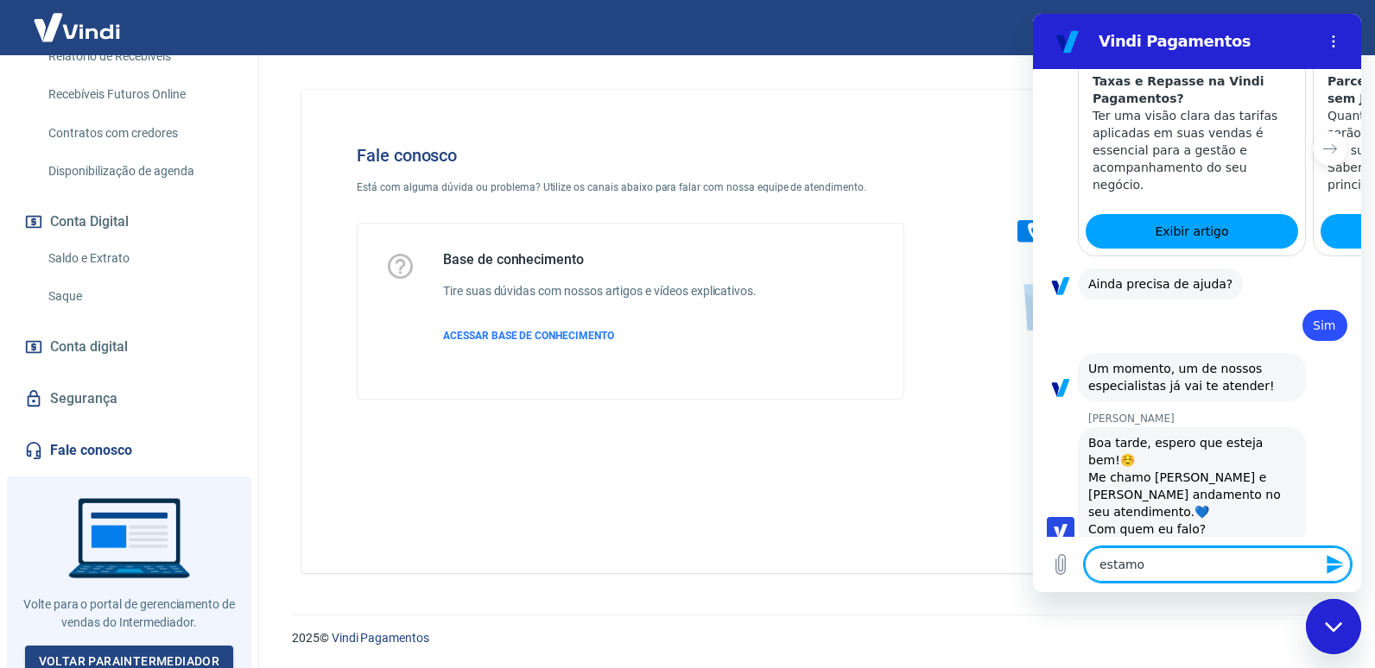
type textarea "x"
type textarea "estamos"
type textarea "x"
type textarea "estamos c"
type textarea "x"
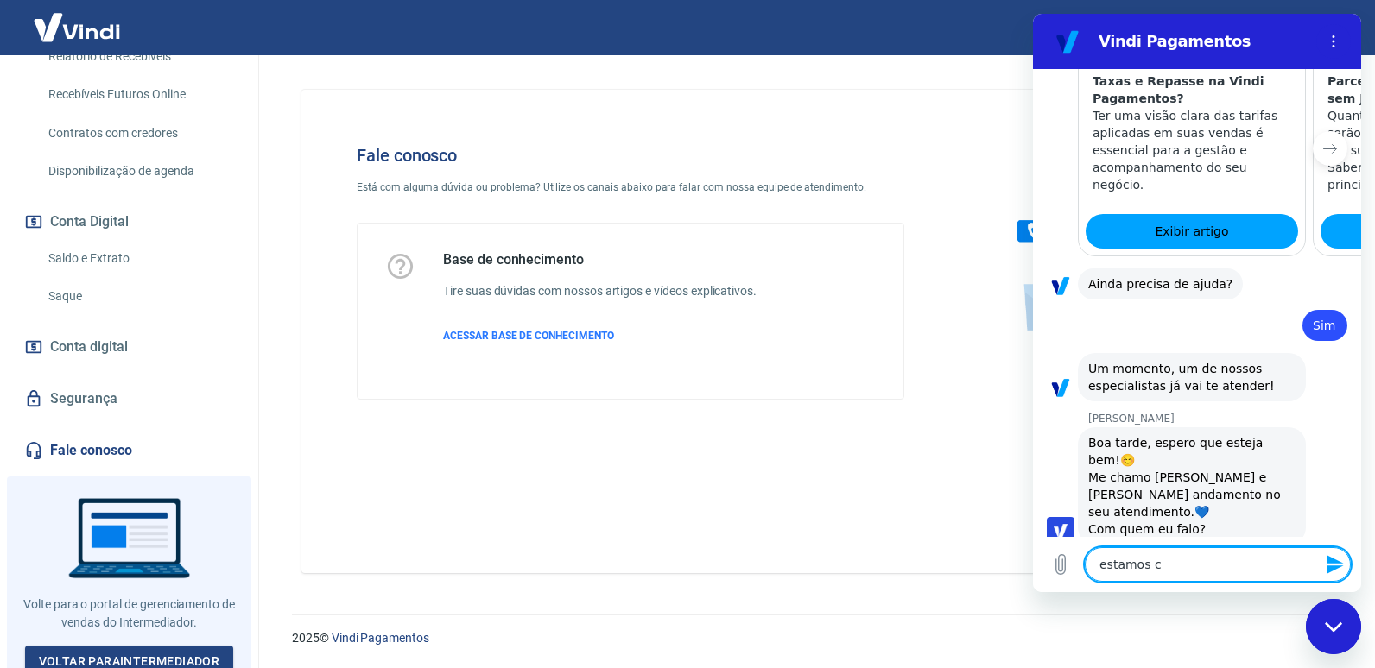
type textarea "estamos co"
type textarea "x"
type textarea "estamos com"
type textarea "x"
type textarea "estamos com"
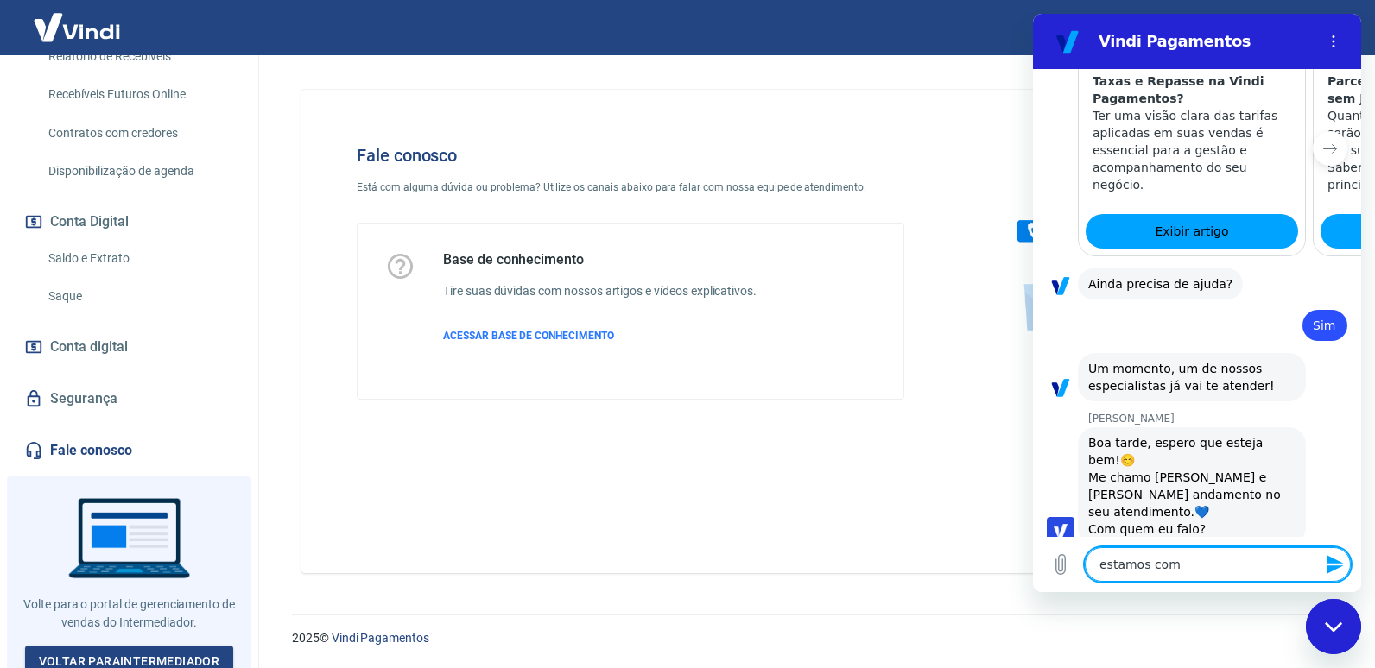
type textarea "x"
type textarea "estamos com"
type textarea "x"
type textarea "estamos co"
type textarea "x"
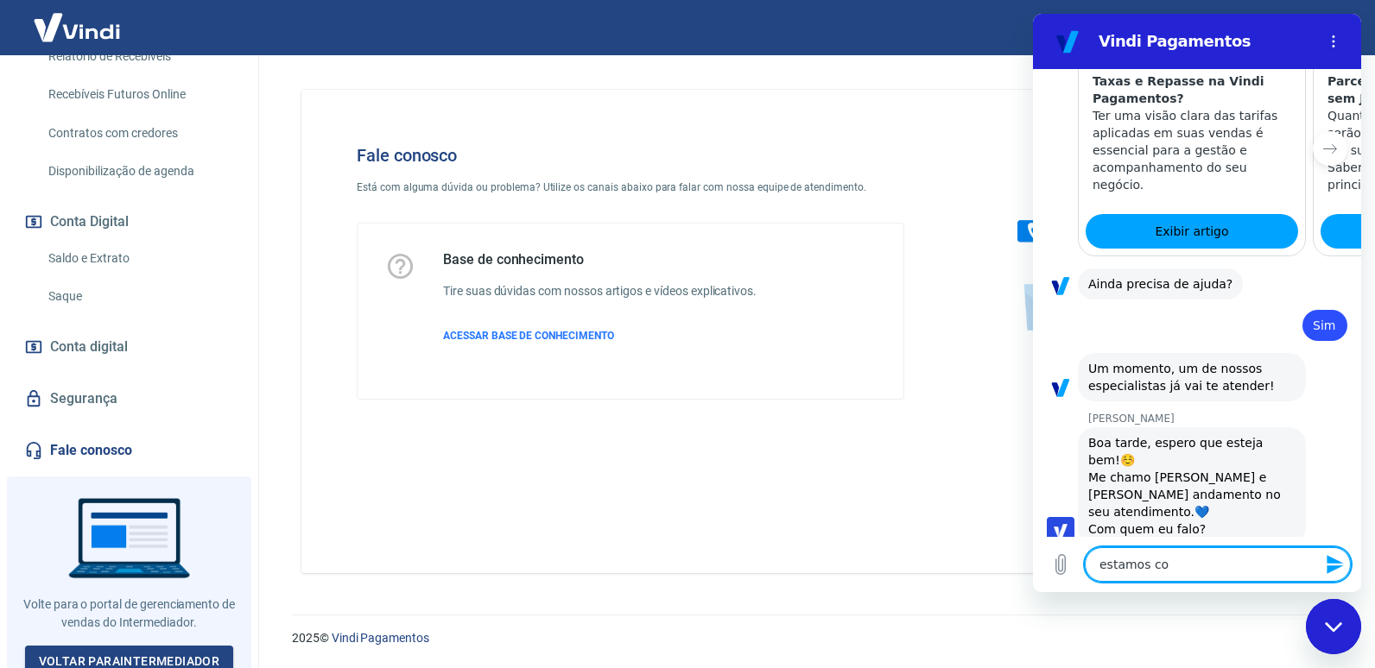
type textarea "estamos c"
type textarea "x"
type textarea "estamos"
type textarea "x"
type textarea "estamos"
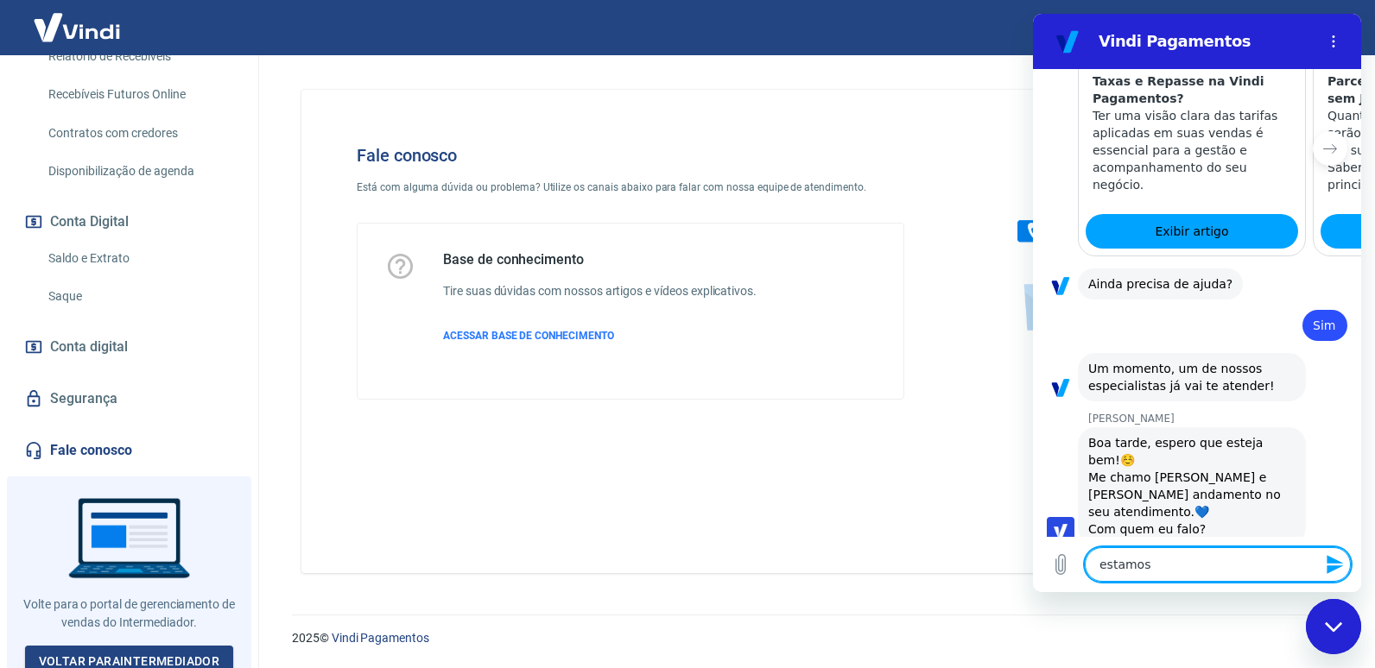
type textarea "x"
type textarea "estamo"
type textarea "x"
type textarea "estam"
type textarea "x"
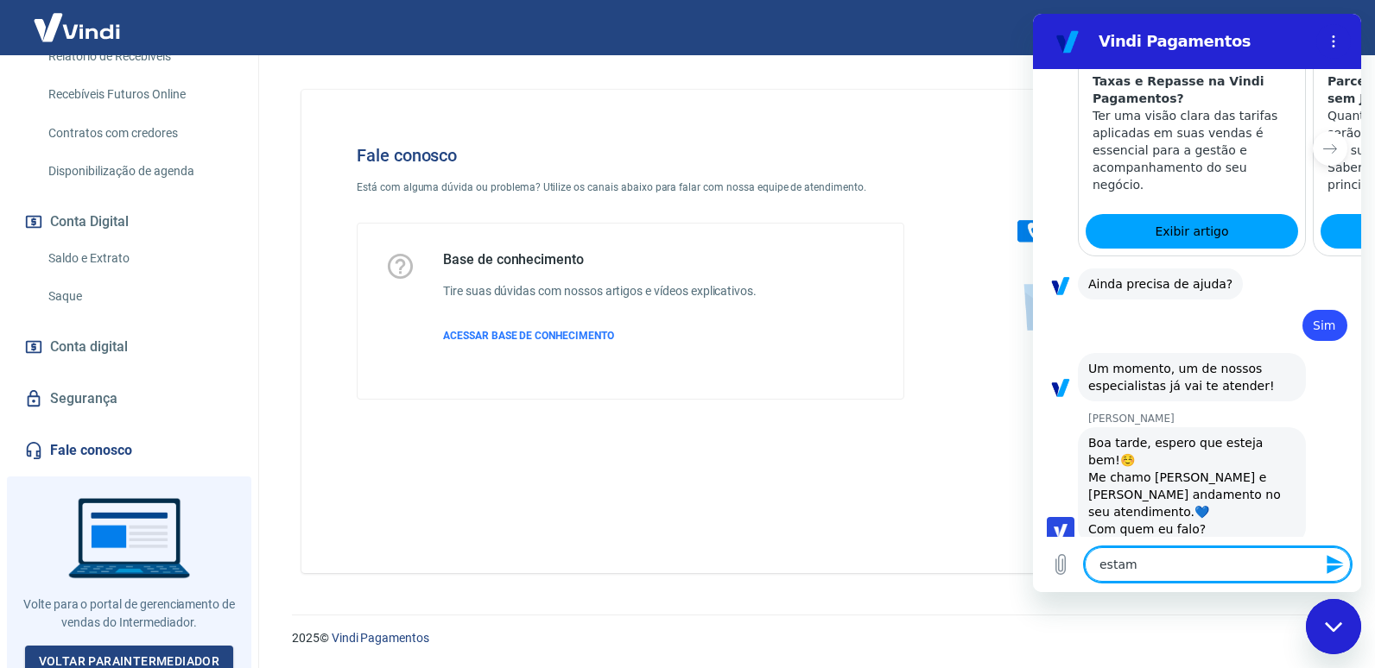
type textarea "esta"
type textarea "x"
type textarea "est"
type textarea "x"
type textarea "es"
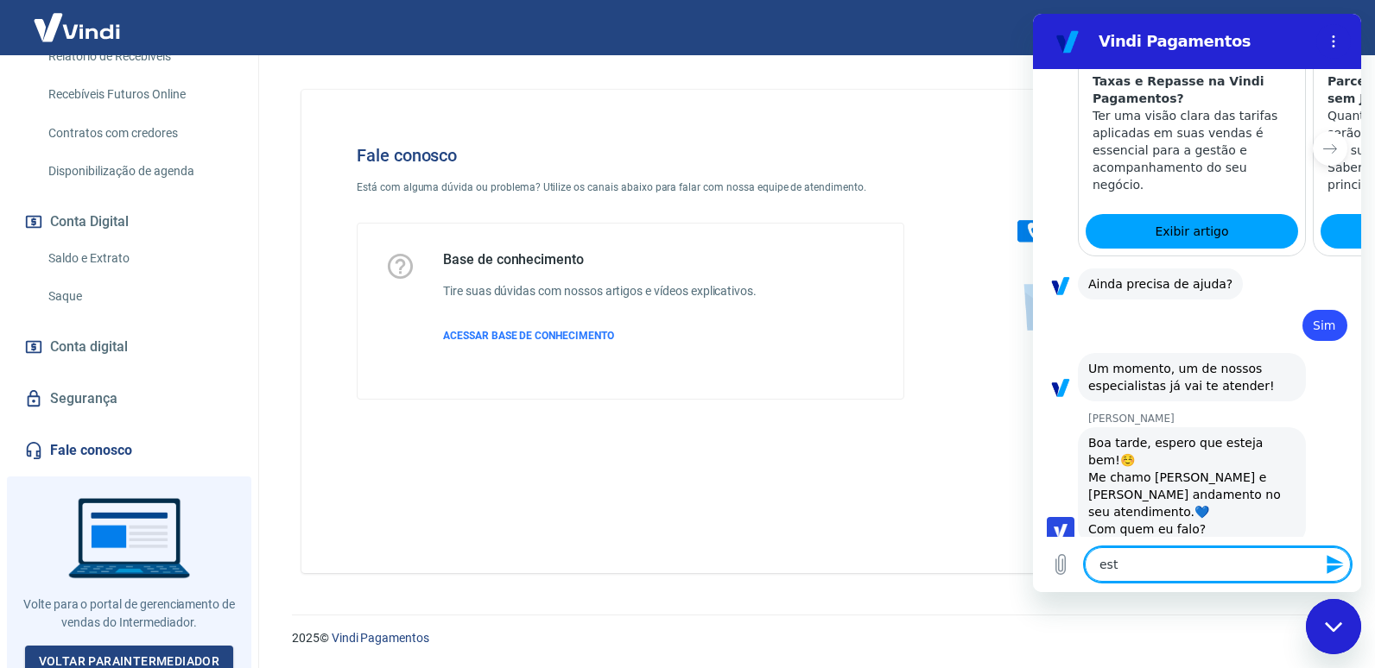
type textarea "x"
type textarea "e"
type textarea "x"
type textarea "J"
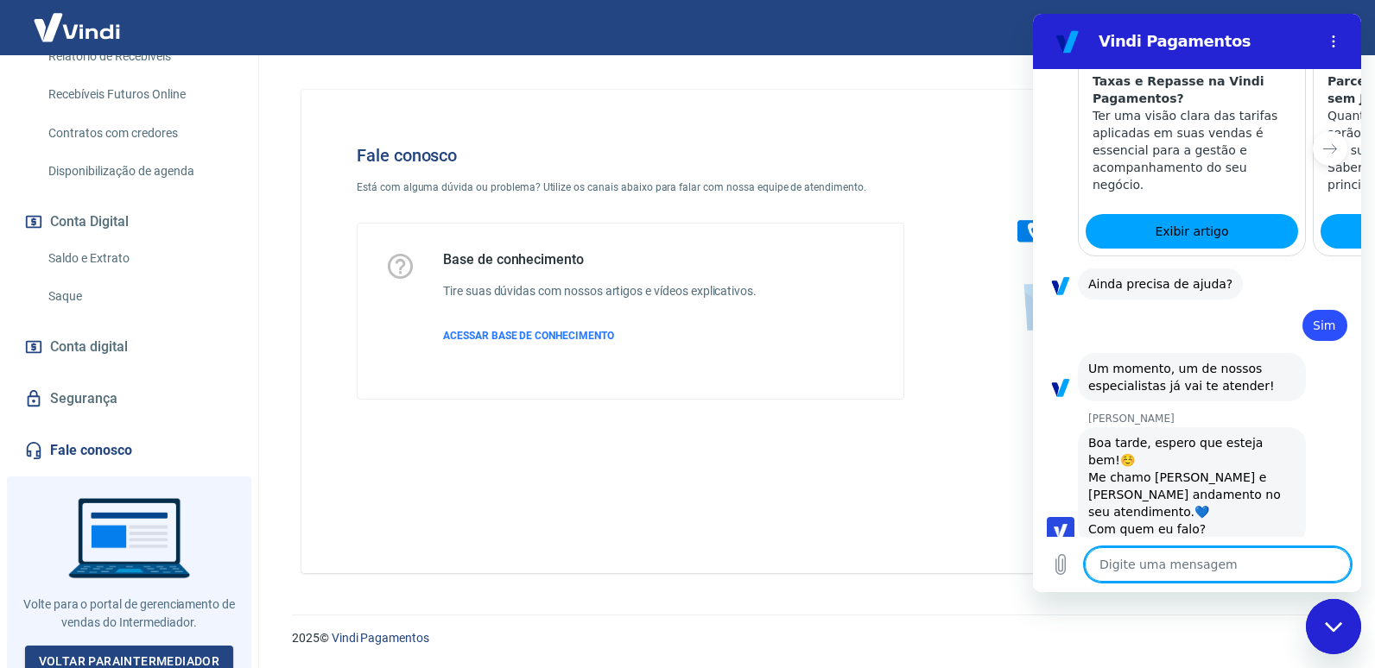
type textarea "x"
type textarea "Ja"
type textarea "x"
type textarea "Ja"
type textarea "x"
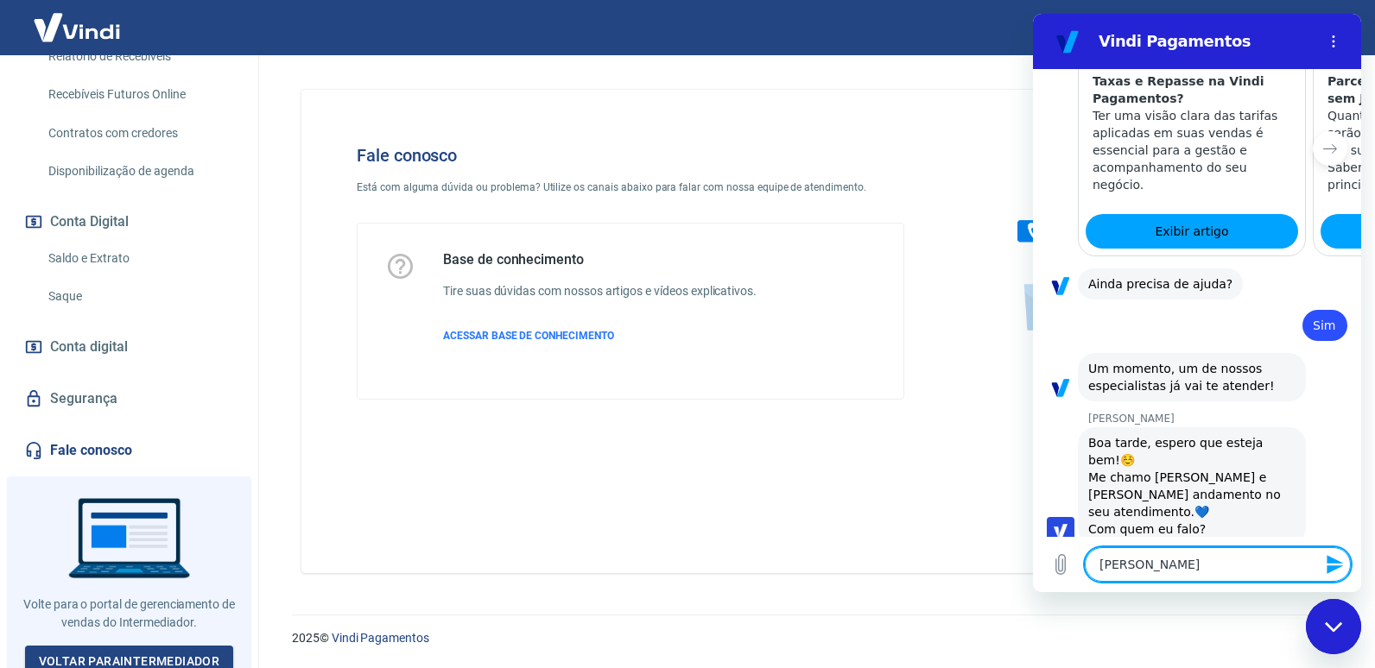
type textarea "Ja m"
type textarea "x"
type textarea "Ja mi"
type textarea "x"
type textarea "Ja mig"
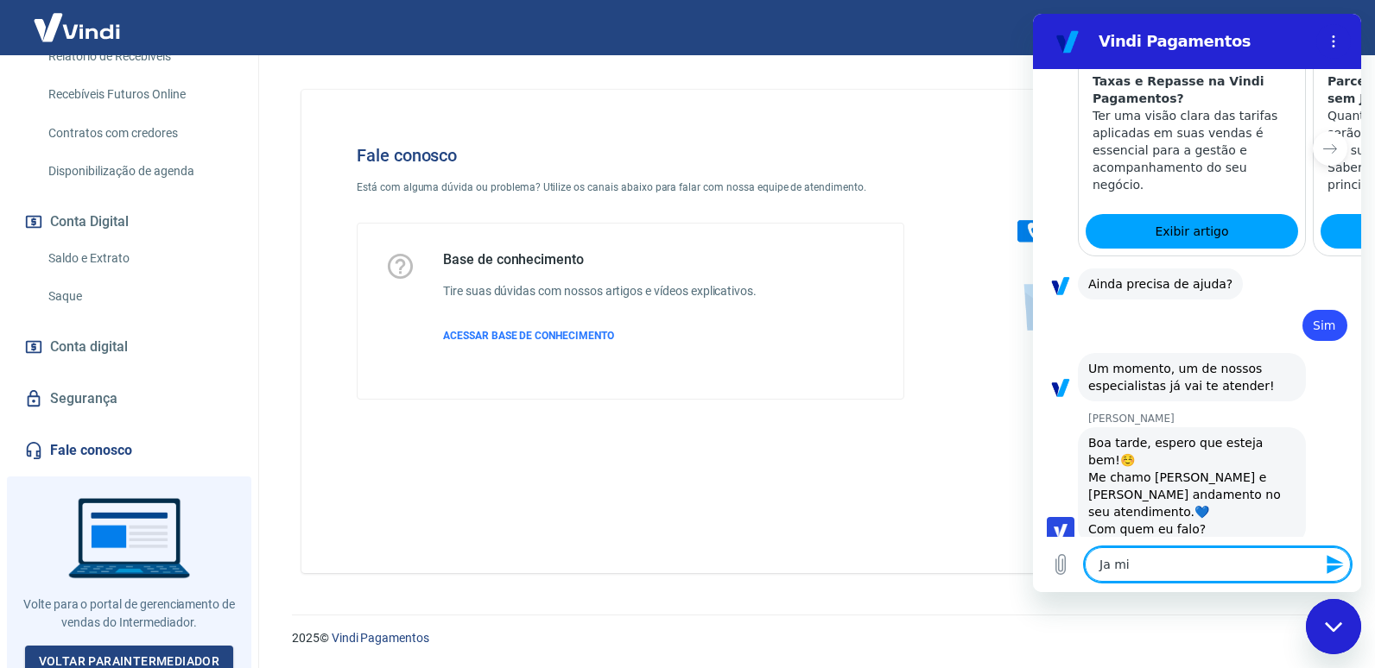
type textarea "x"
type textarea "Ja migr"
type textarea "x"
type textarea "Ja migra"
type textarea "x"
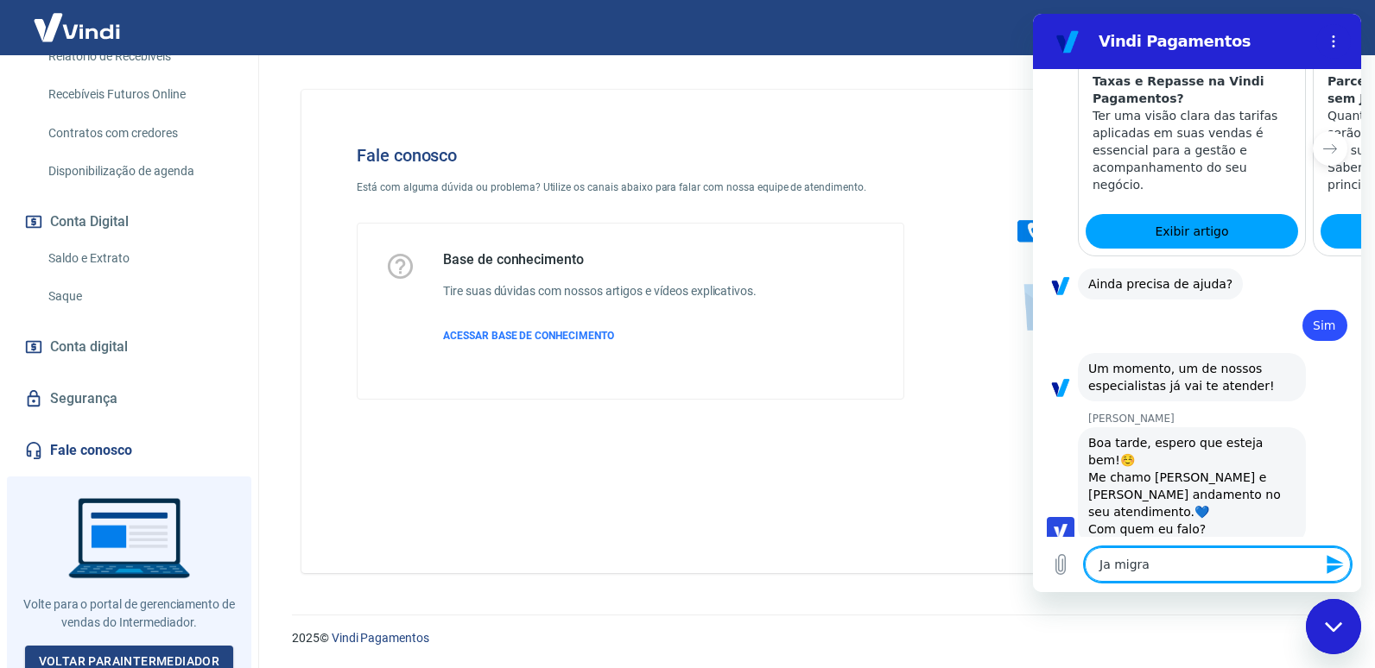
type textarea "Ja migram"
type textarea "x"
type textarea "Ja migramo"
type textarea "x"
type textarea "Ja migramos"
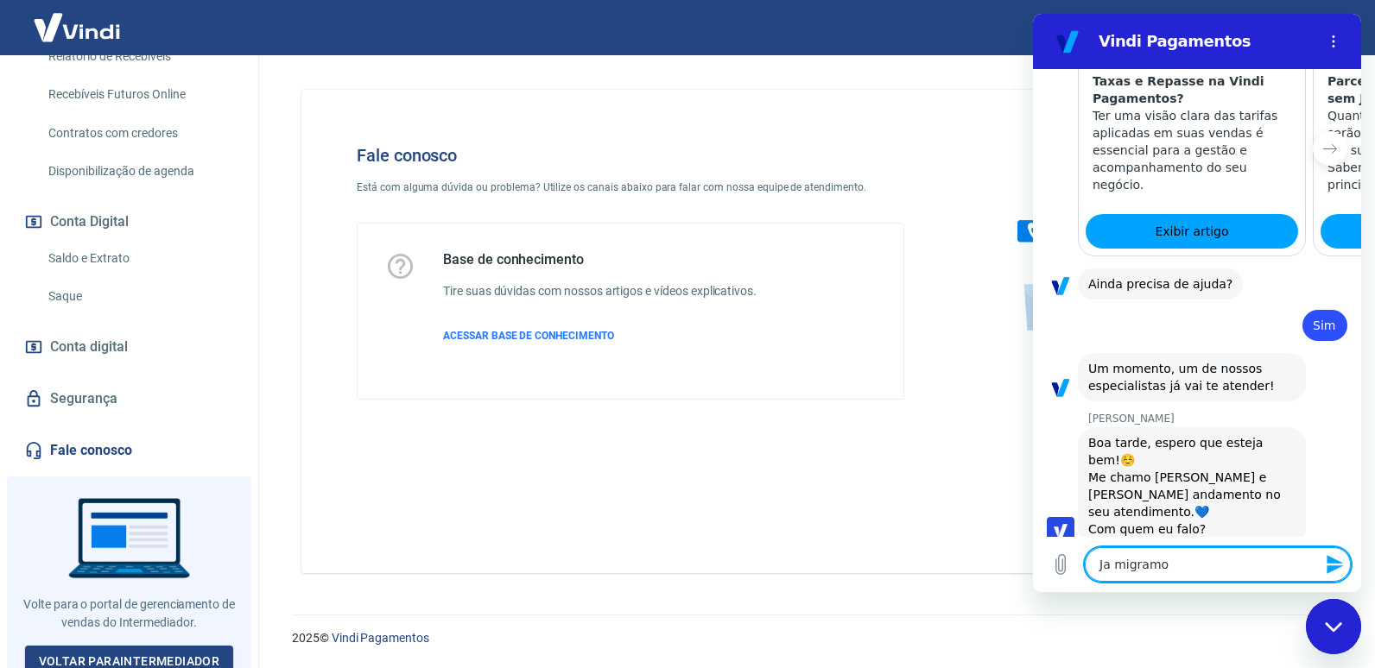
type textarea "x"
type textarea "Ja migramos"
type textarea "x"
type textarea "Ja migramos d"
type textarea "x"
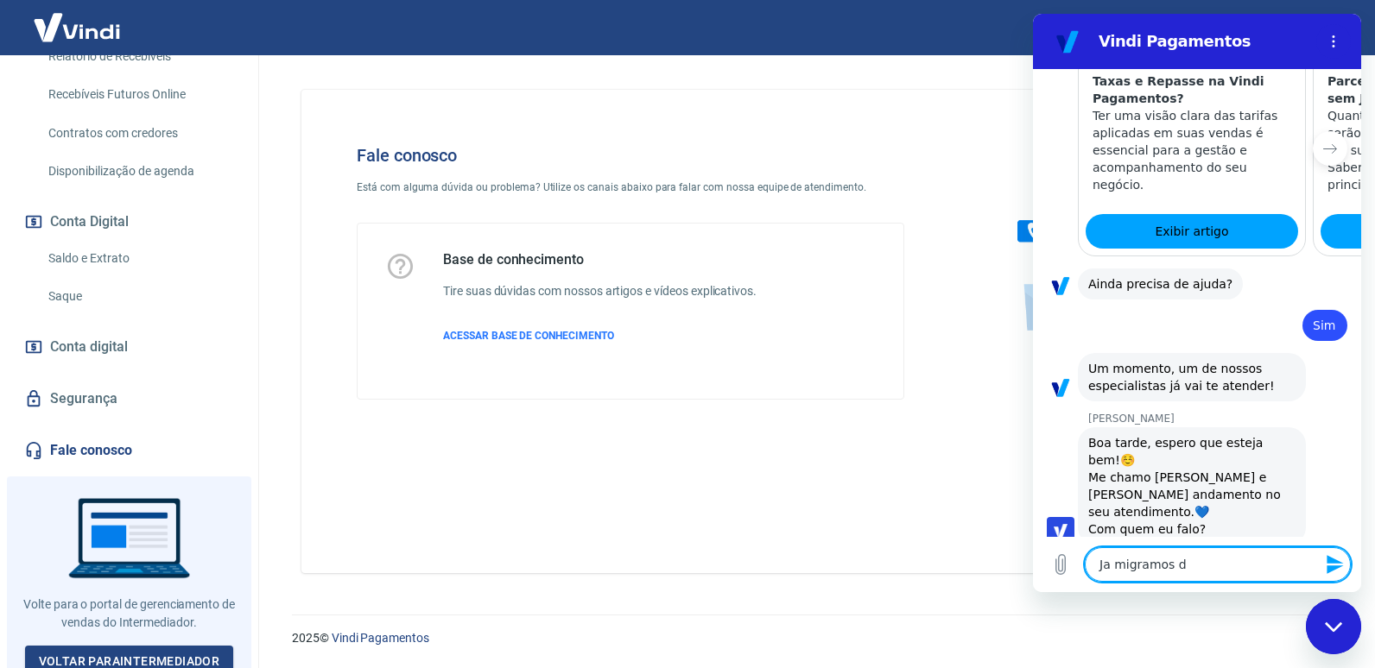
type textarea "Ja migramos de"
type textarea "x"
type textarea "Ja migramos de"
type textarea "x"
type textarea "Ja migramos de p"
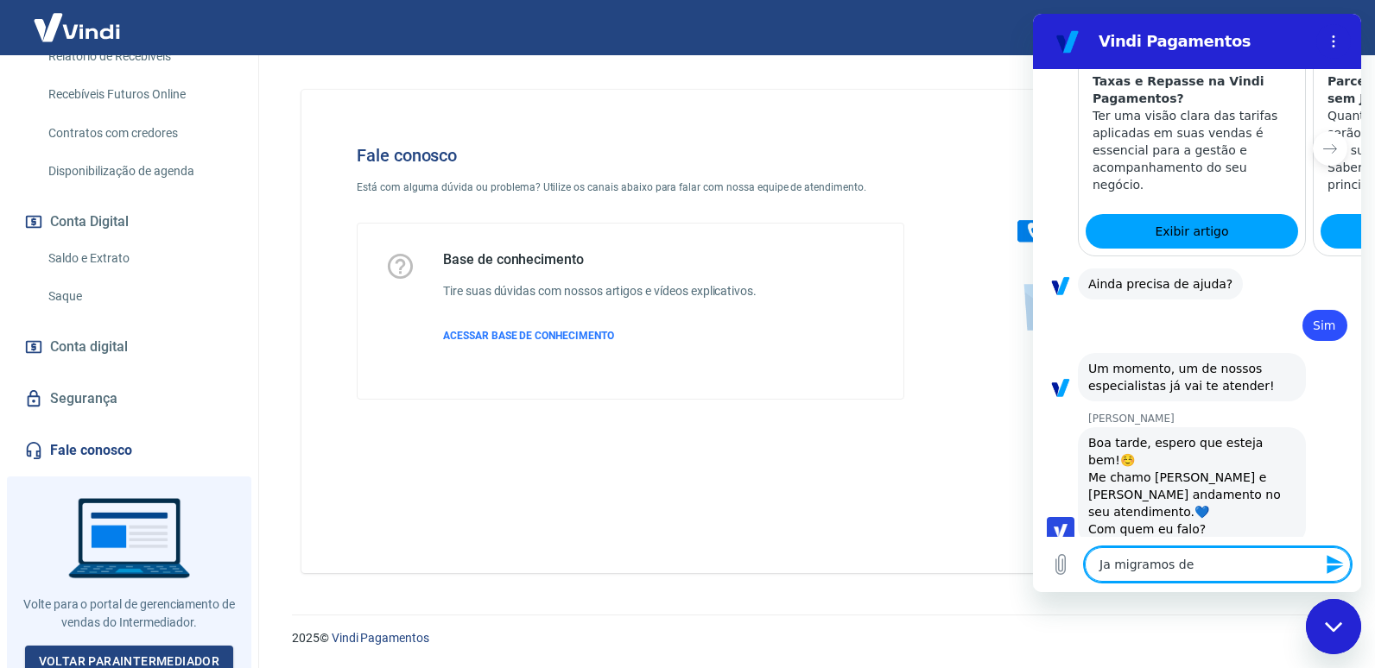
type textarea "x"
type textarea "Ja migramos de pl"
type textarea "x"
type textarea "Ja migramos de pla"
type textarea "x"
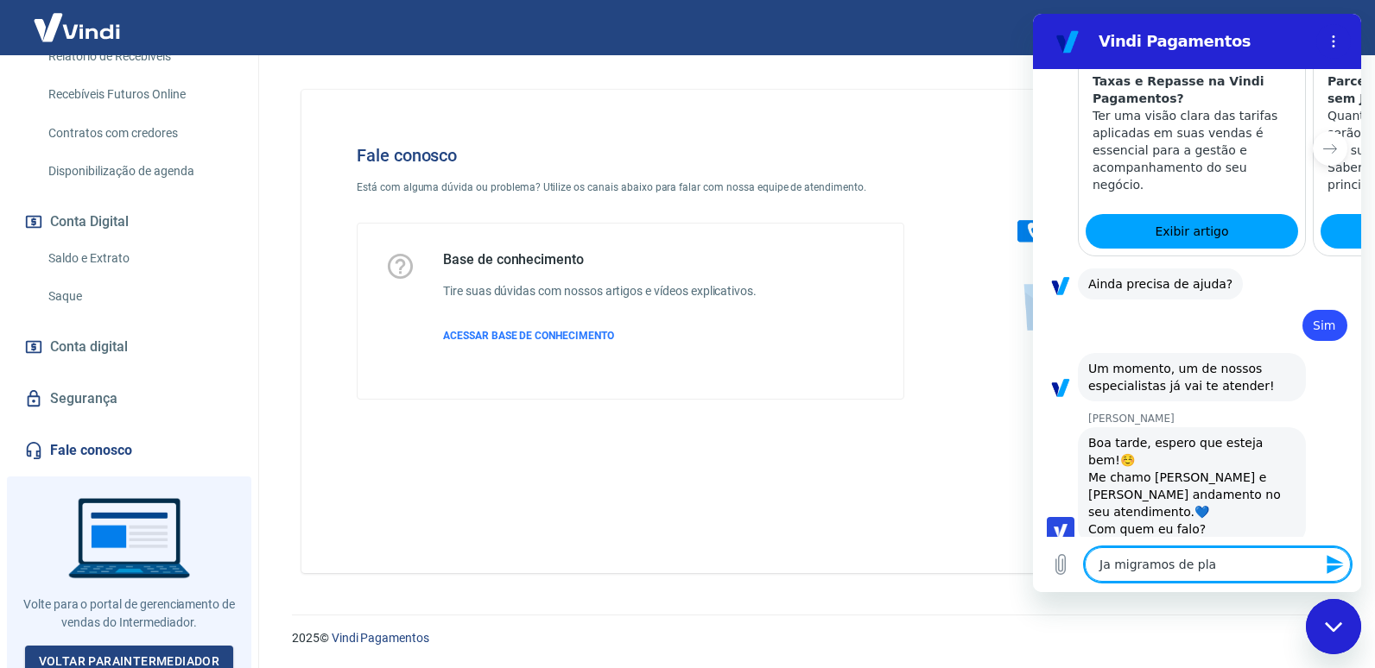
type textarea "Ja migramos de plan"
type textarea "x"
type textarea "Ja migramos de plano"
type textarea "x"
type textarea "Ja migramos de plano"
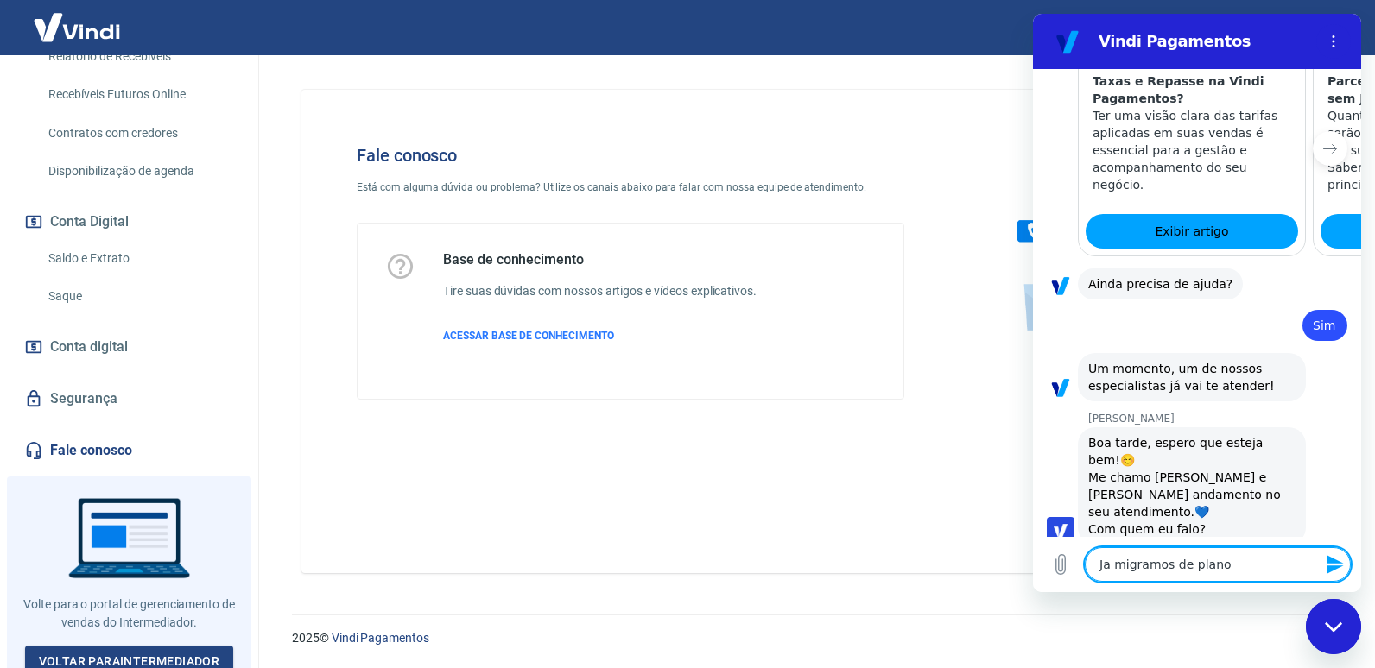
type textarea "x"
type textarea "Ja migramos de plano n"
type textarea "x"
type textarea "Ja migramos de plano na"
type textarea "x"
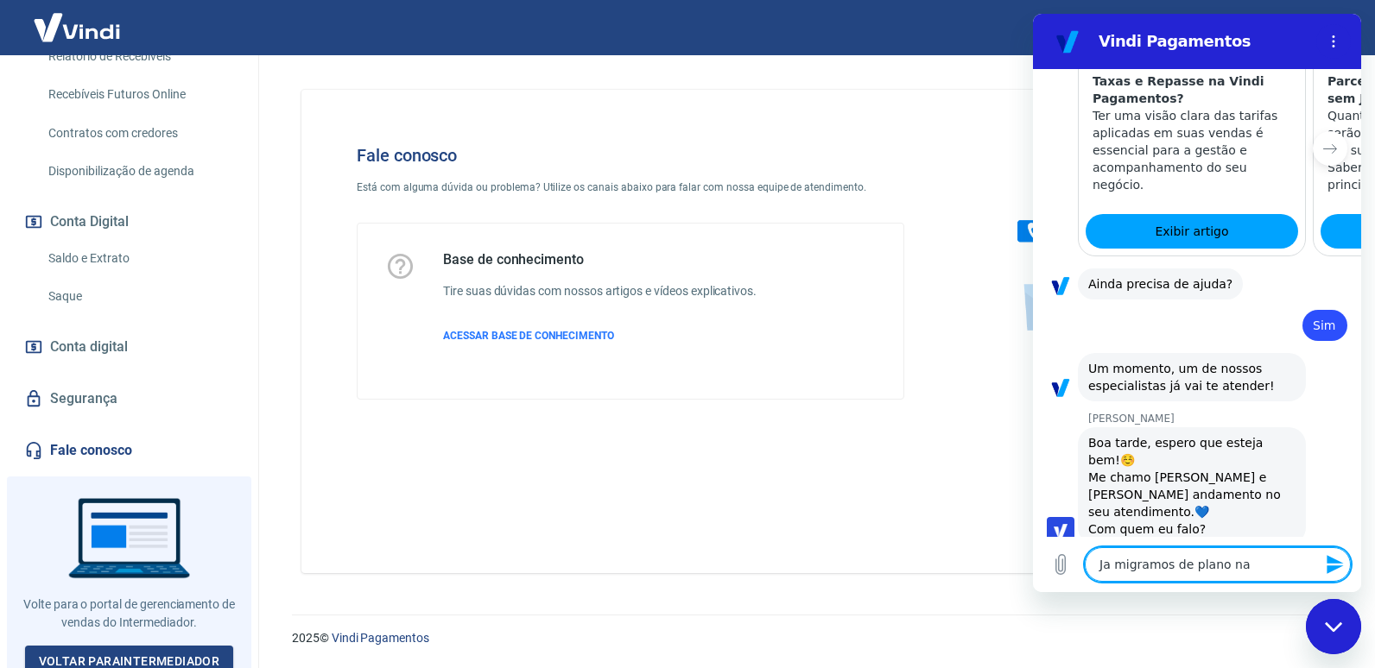
type textarea "Ja migramos de plano na"
type textarea "x"
type textarea "Ja migramos de plano na T"
type textarea "x"
type textarea "Ja migramos de plano na Tr"
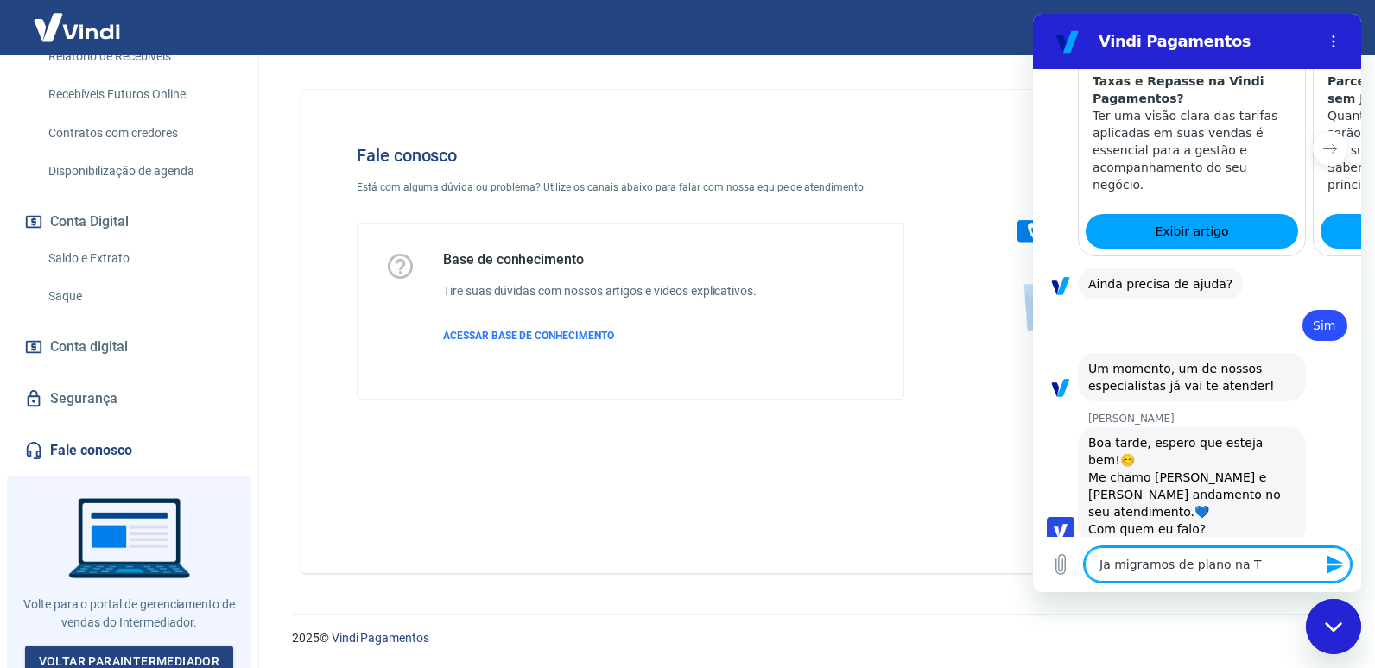
type textarea "x"
type textarea "Ja migramos de plano na Tra"
type textarea "x"
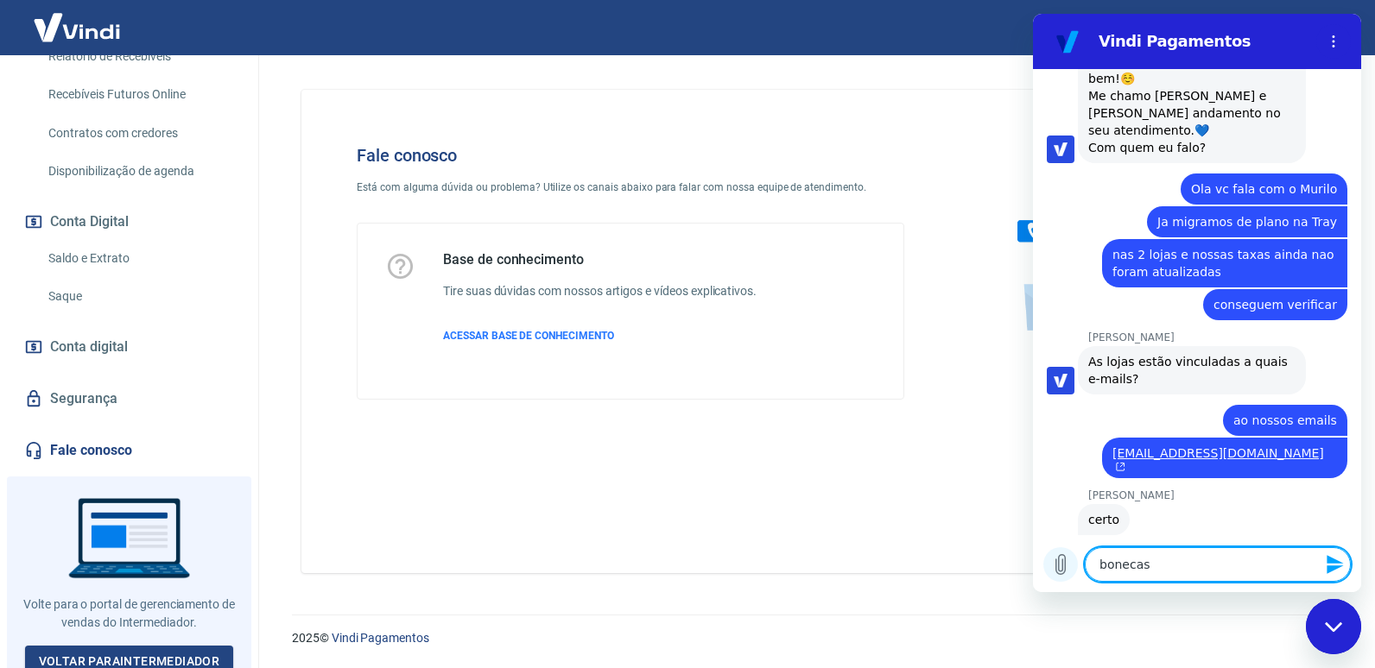
scroll to position [2170, 0]
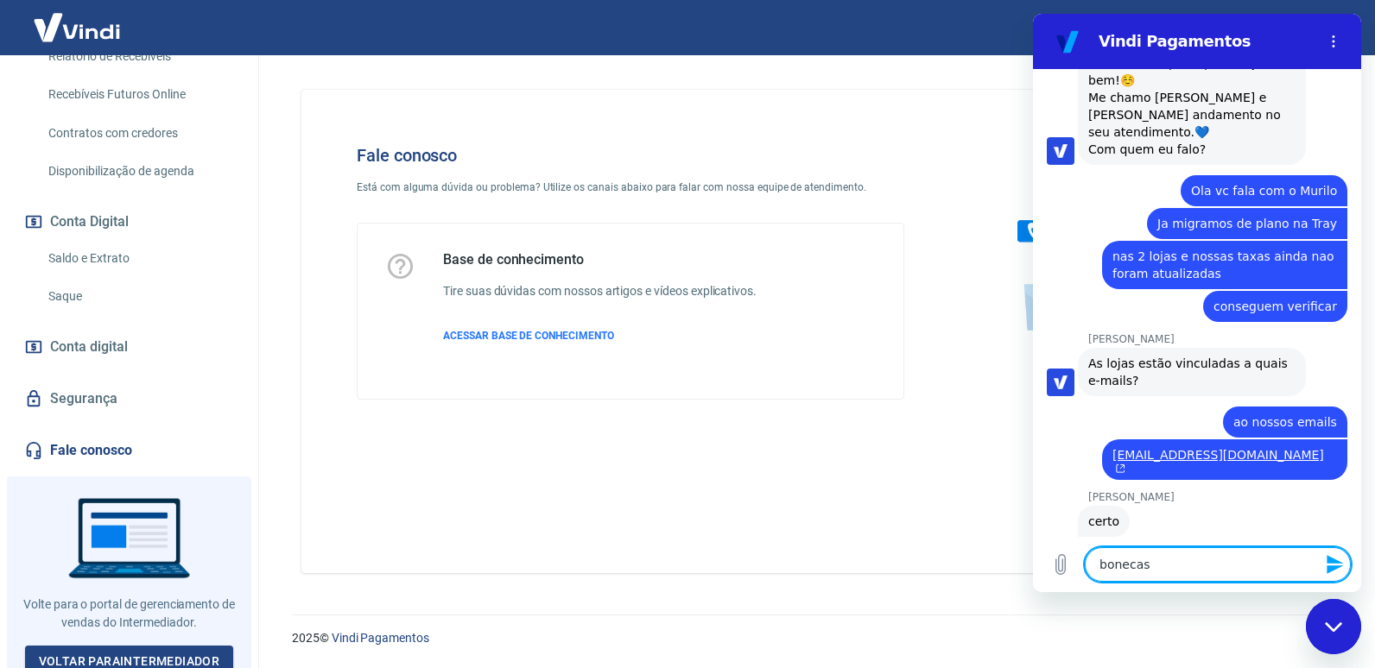
drag, startPoint x: 1059, startPoint y: 568, endPoint x: 941, endPoint y: 562, distance: 117.6
click html "Vindi Pagamentos 14:42 diz: Ola Enviado · 14:42 diz: Olá, Murilo Valdemar Talar…"
paste textarea "comercial.bdoll@gmail.com"
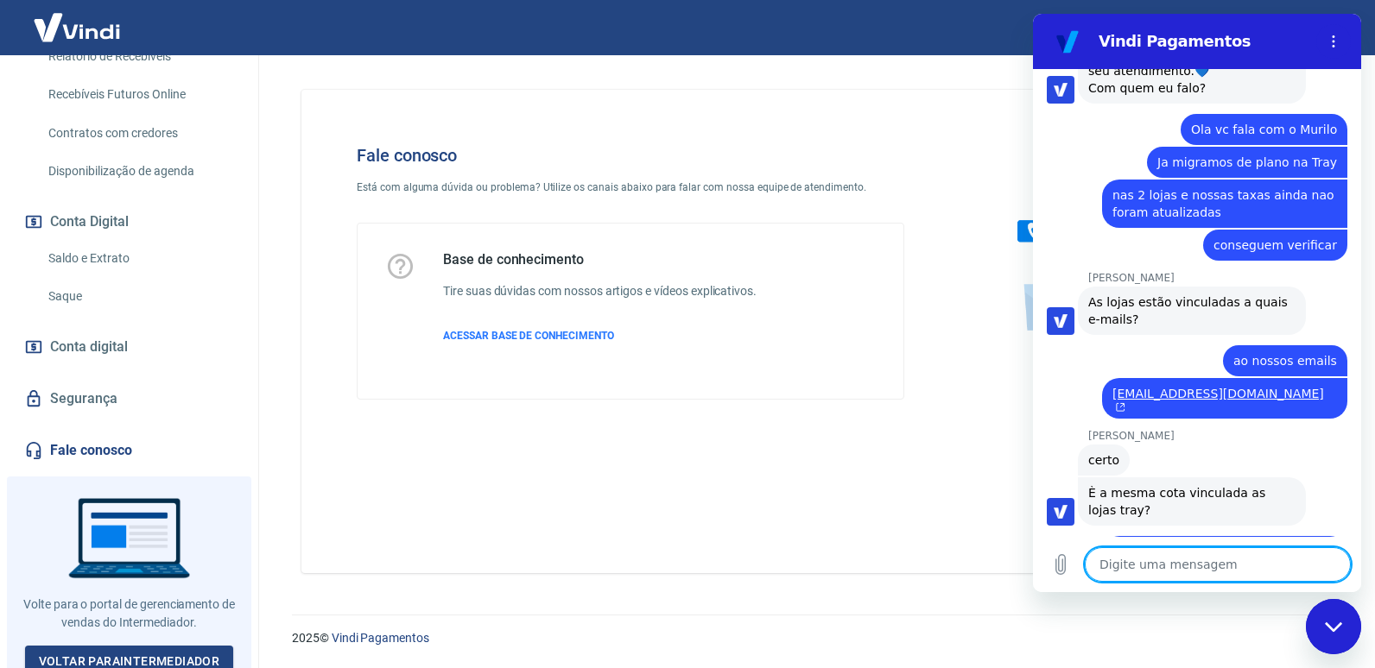
scroll to position [2236, 0]
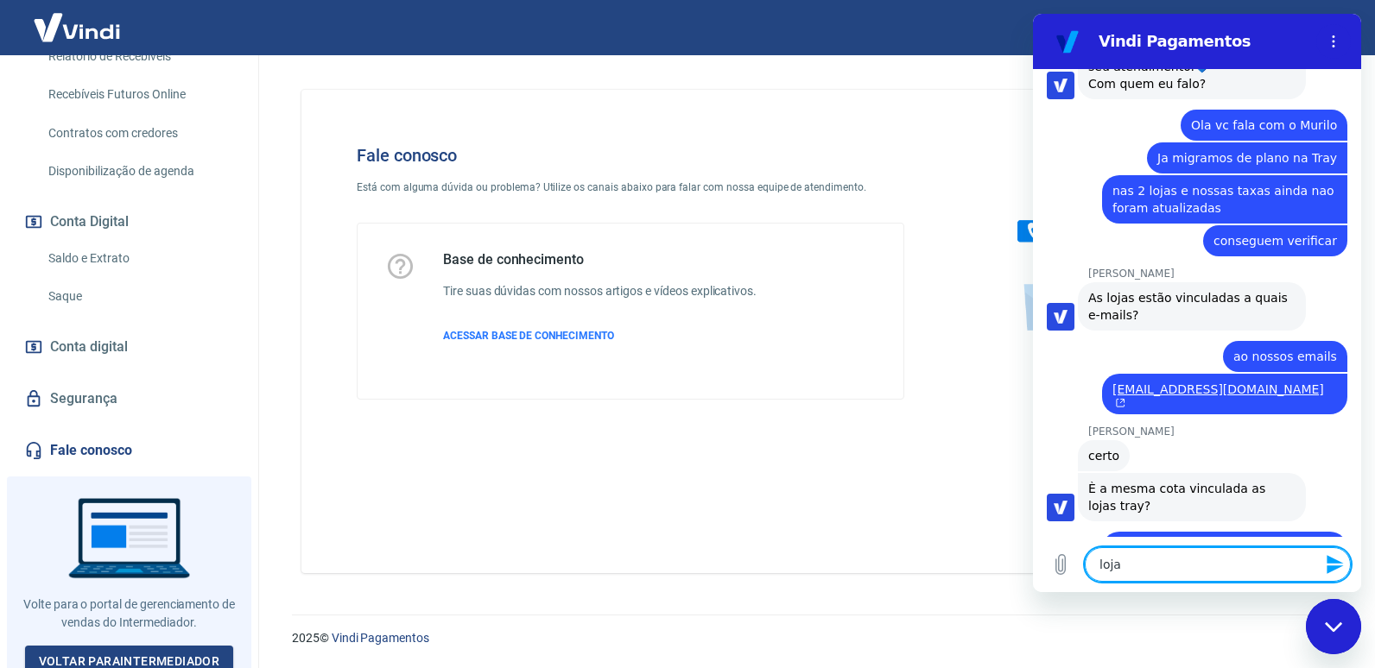
paste textarea "974937"
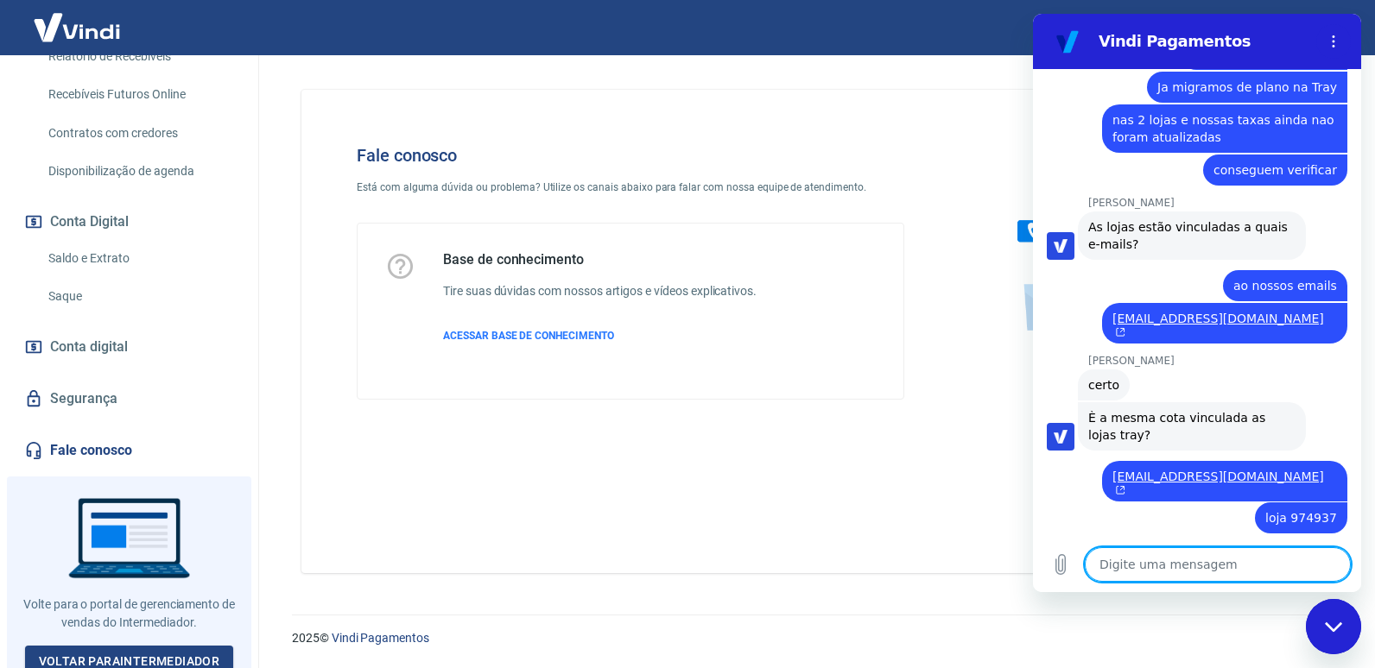
scroll to position [2310, 0]
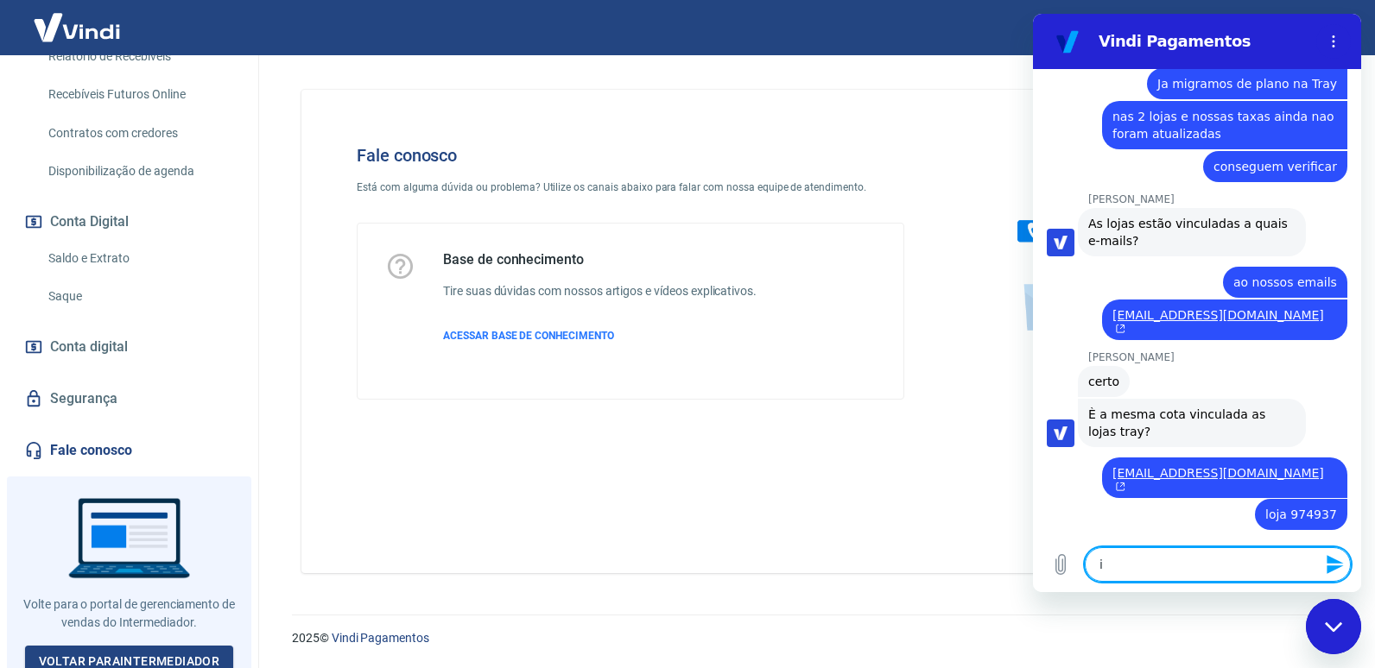
paste textarea "868095"
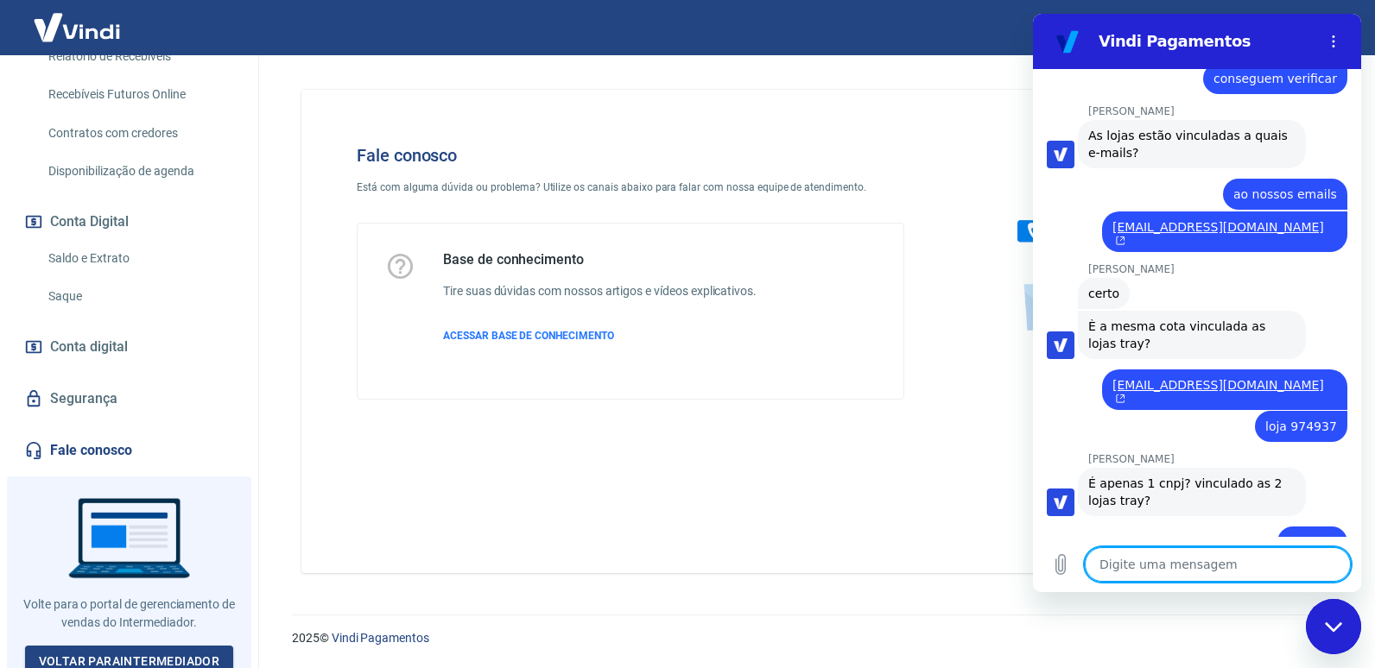
scroll to position [2402, 0]
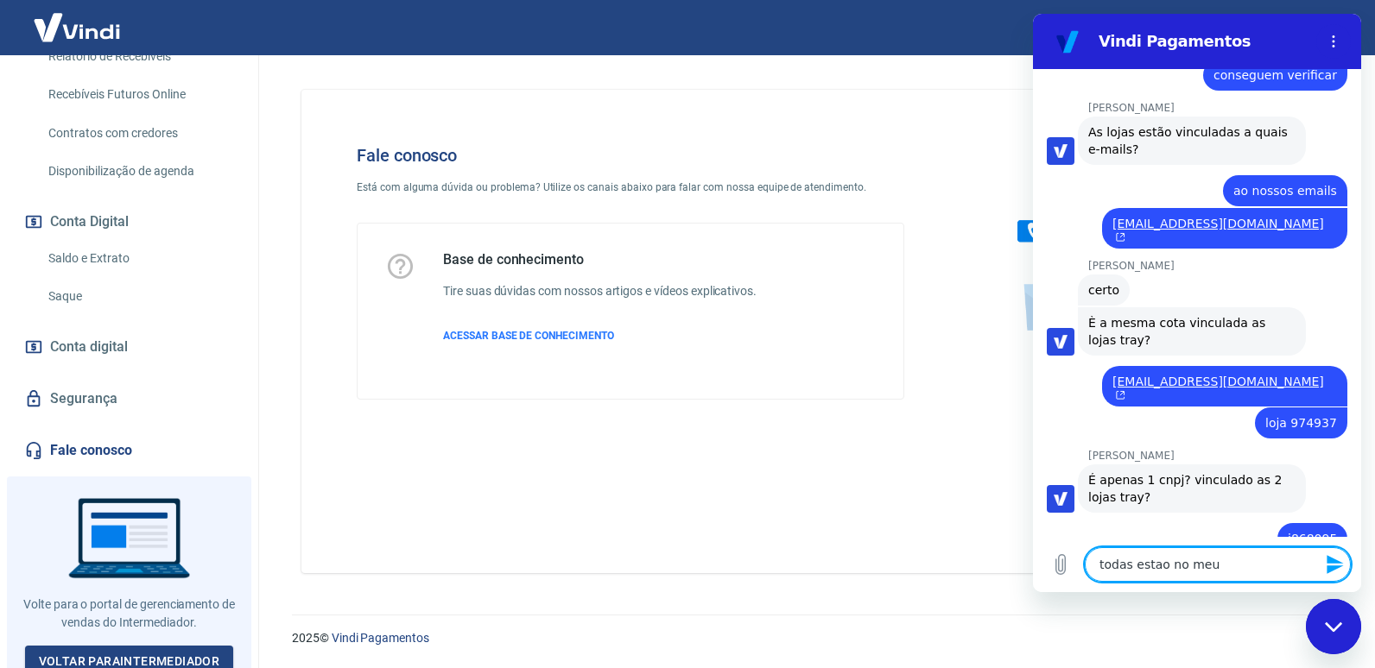
paste textarea "352.028.548-70"
click at [1252, 550] on textarea "todas estao no meu cpf 352.028.548-70" at bounding box center [1218, 565] width 266 height 35
drag, startPoint x: 1275, startPoint y: 555, endPoint x: 989, endPoint y: 552, distance: 285.9
click html "Vindi Pagamentos 14:42 diz: Ola Enviado · 14:42 diz: Olá, Murilo Valdemar Talar…"
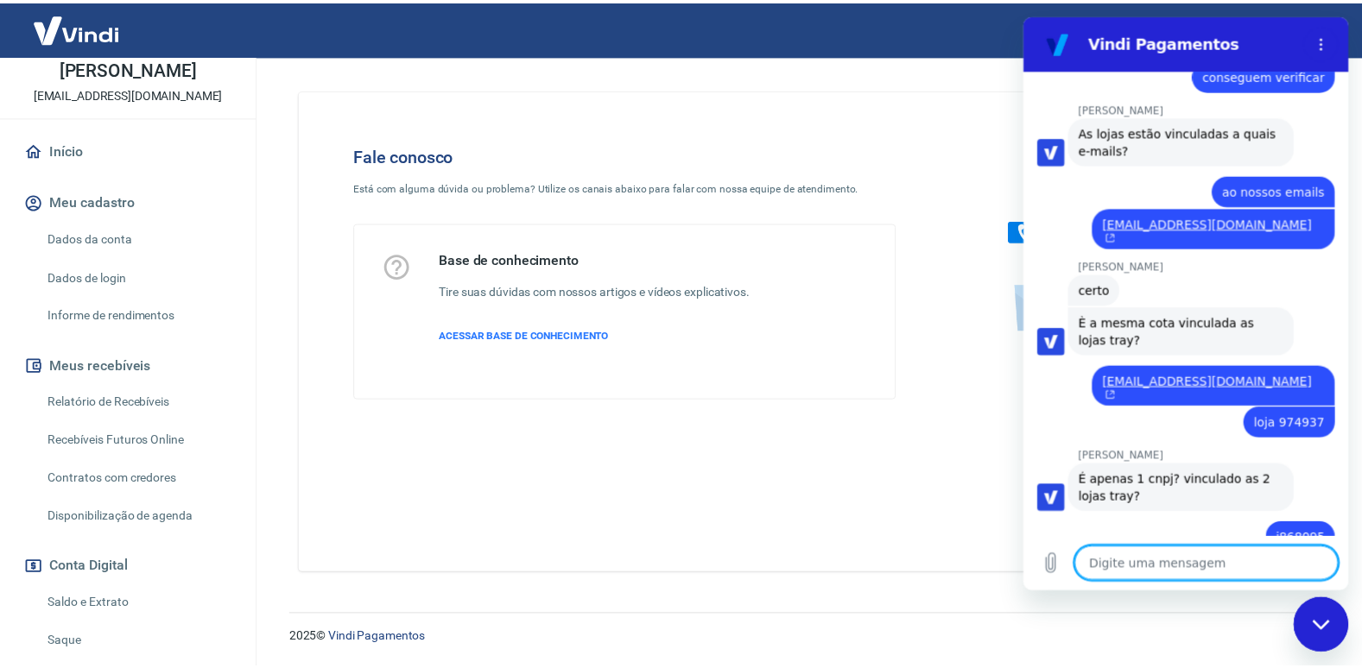
scroll to position [0, 0]
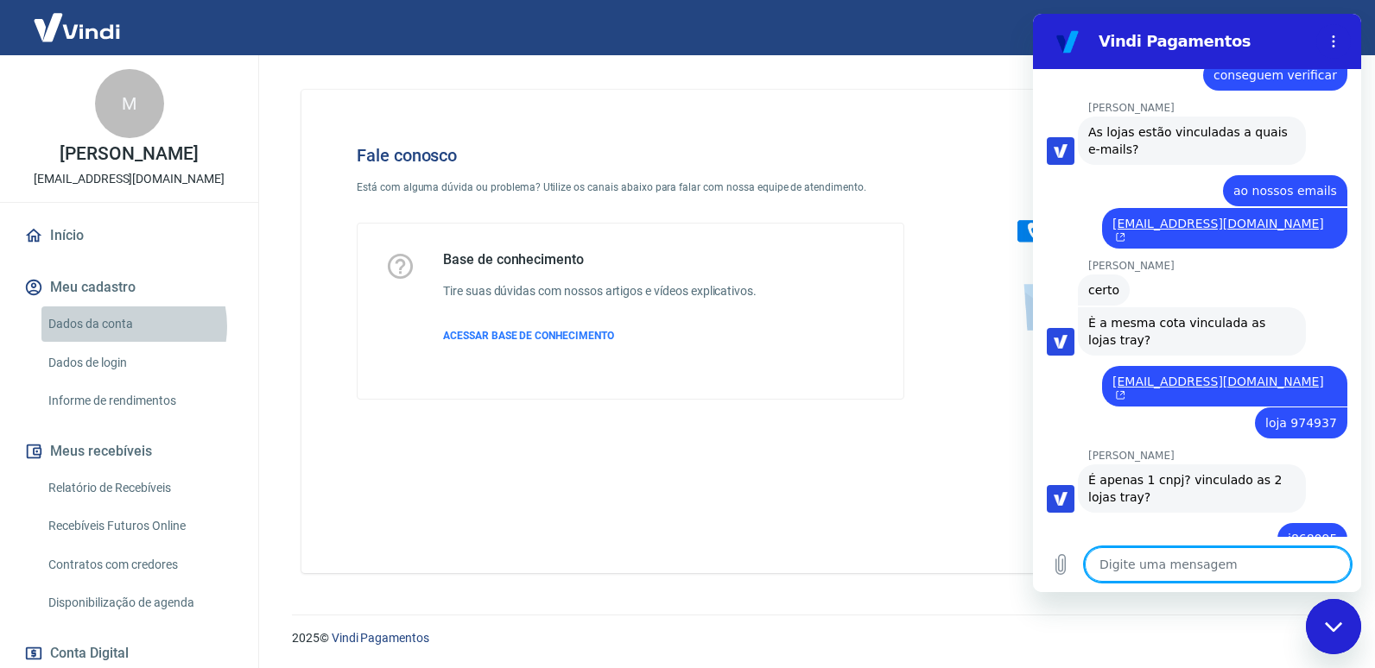
click at [121, 342] on link "Dados da conta" at bounding box center [139, 324] width 196 height 35
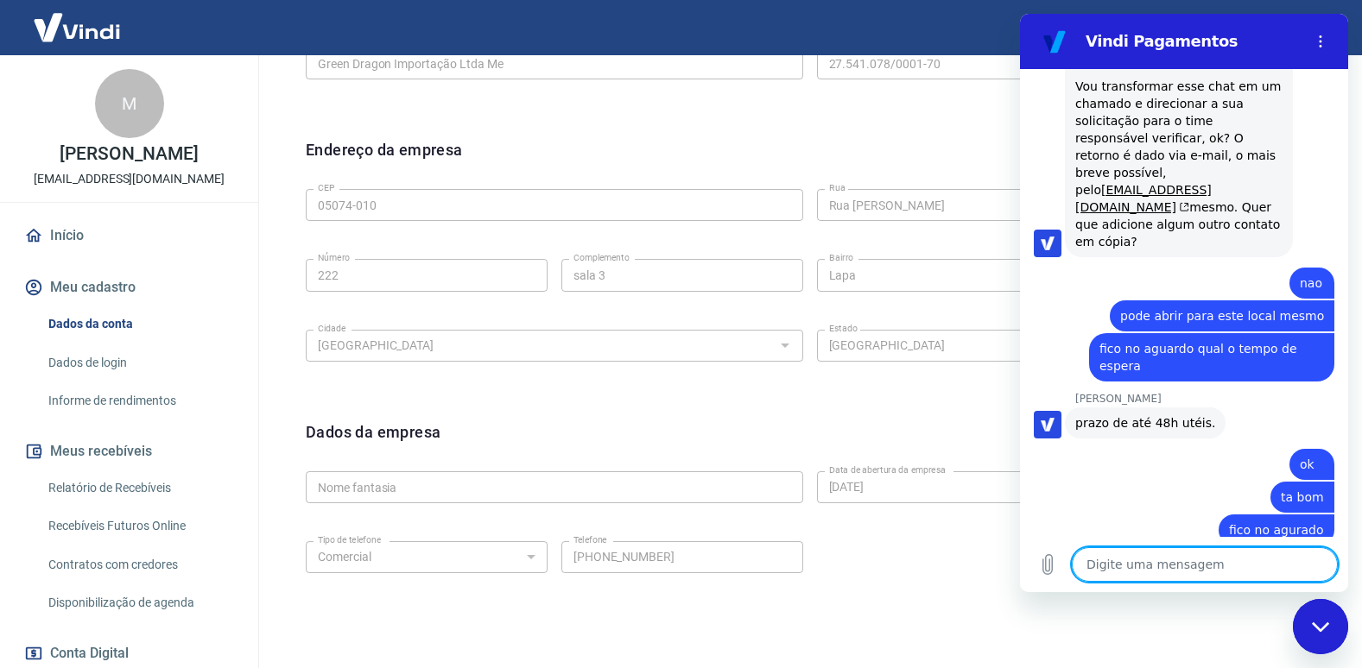
scroll to position [3252, 0]
